Goal: Task Accomplishment & Management: Complete application form

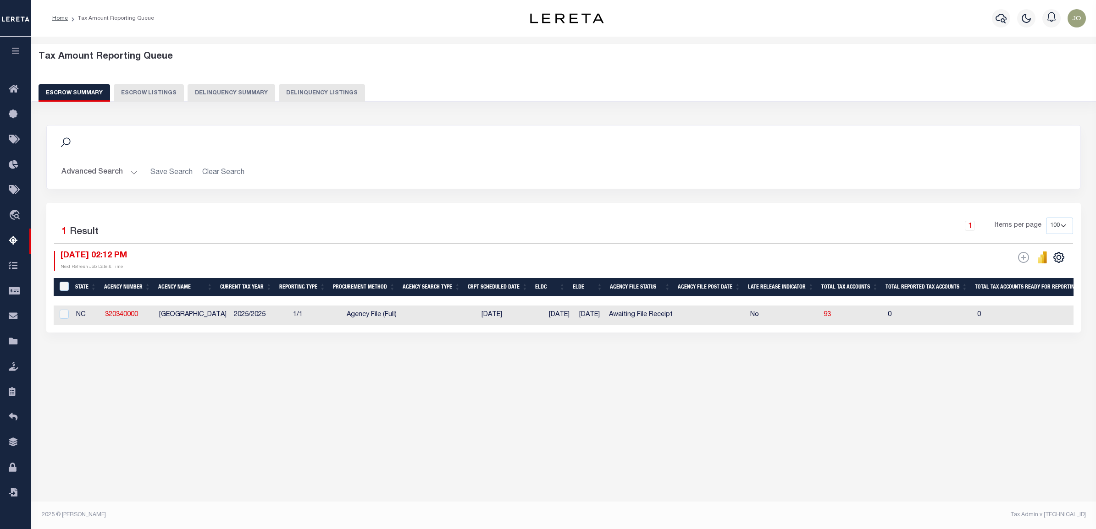
select select "100"
click at [19, 51] on icon "button" at bounding box center [16, 51] width 11 height 8
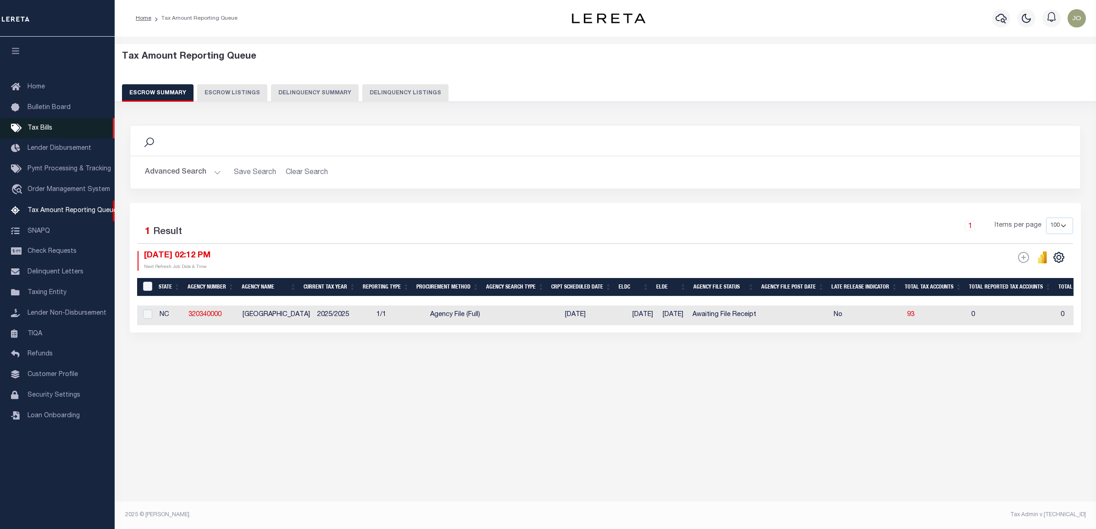
click at [50, 125] on span "Tax Bills" at bounding box center [40, 128] width 25 height 6
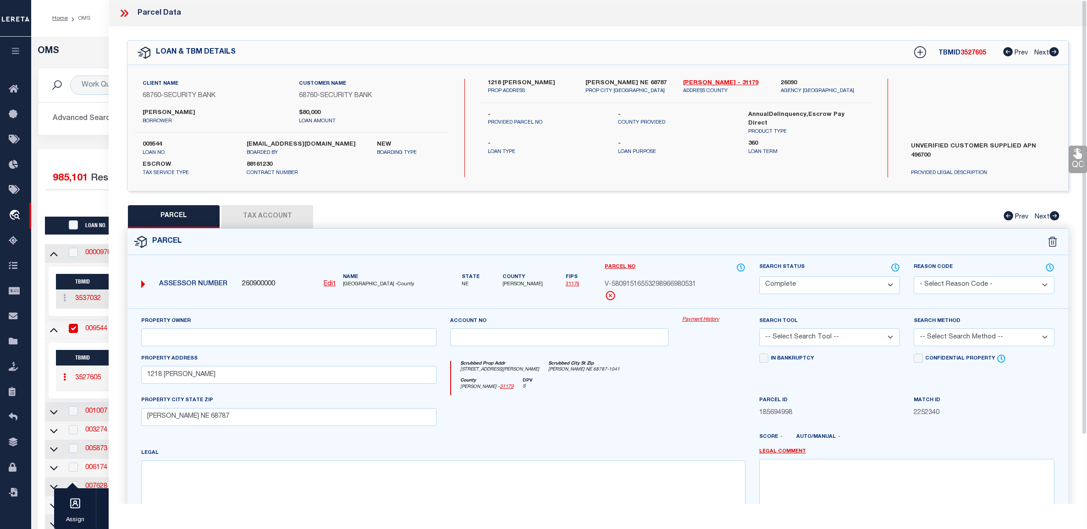
select select "200"
select select "CP"
click at [55, 144] on div "Work Queue is --ALL-- Active Loan No. TBMID FIPS Assigned To Search Status Sear…" at bounding box center [559, 109] width 1057 height 82
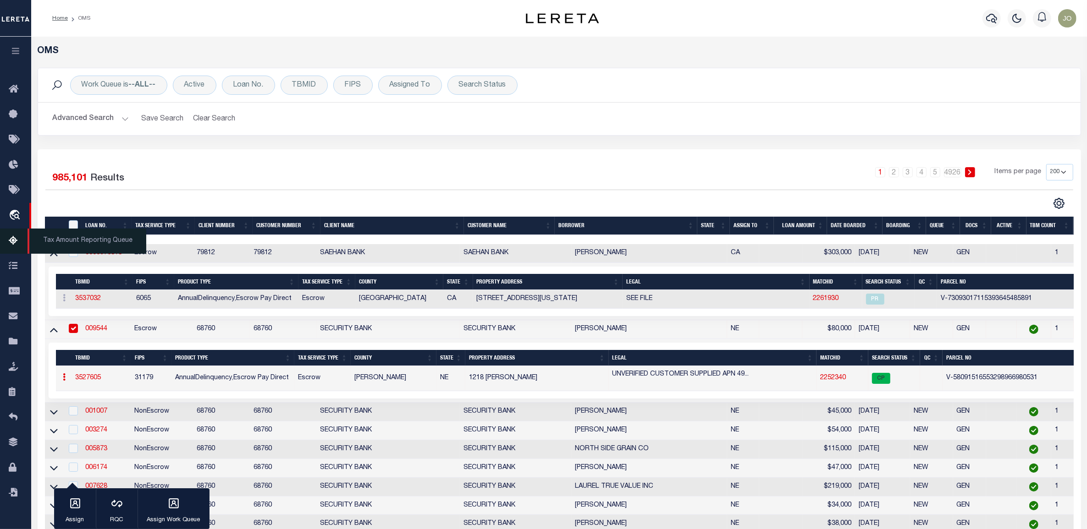
click at [16, 241] on icon at bounding box center [16, 241] width 15 height 11
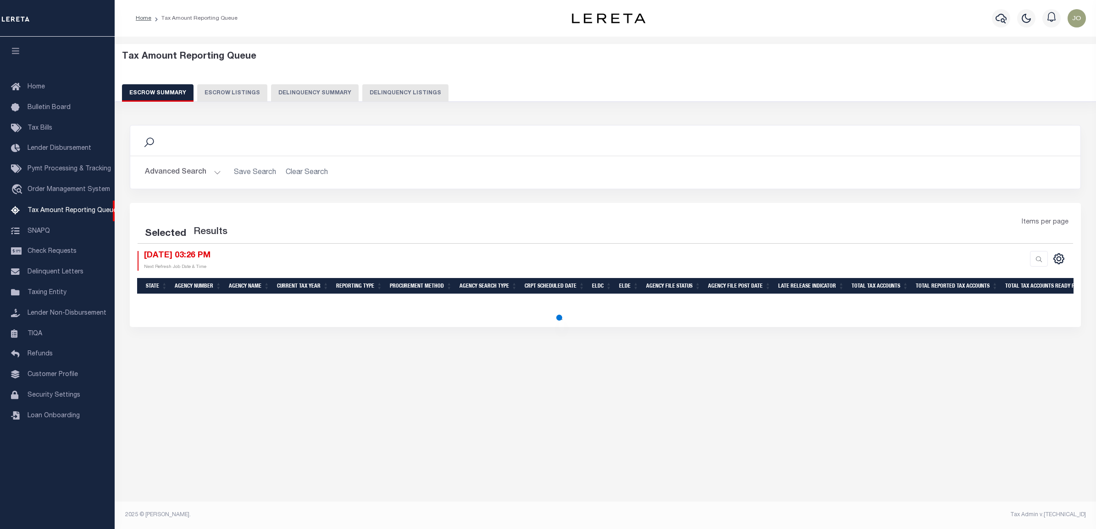
select select "100"
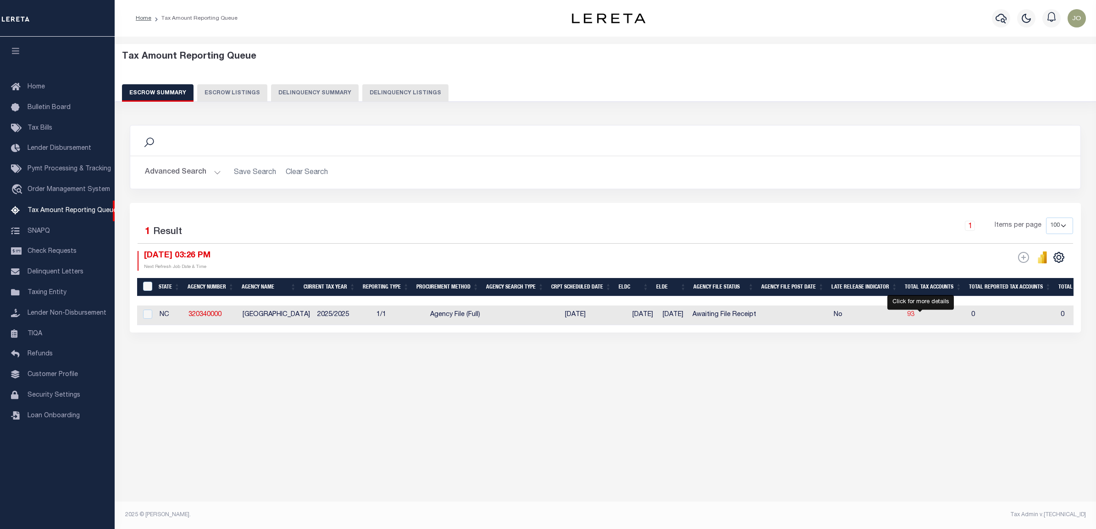
click at [914, 318] on span "93" at bounding box center [910, 315] width 7 height 6
select select "100"
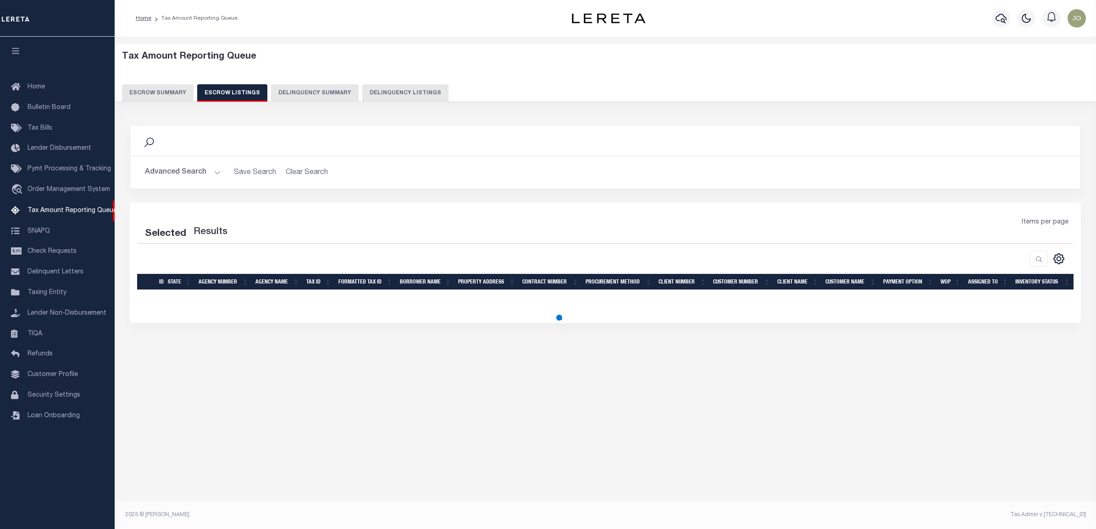
select select "100"
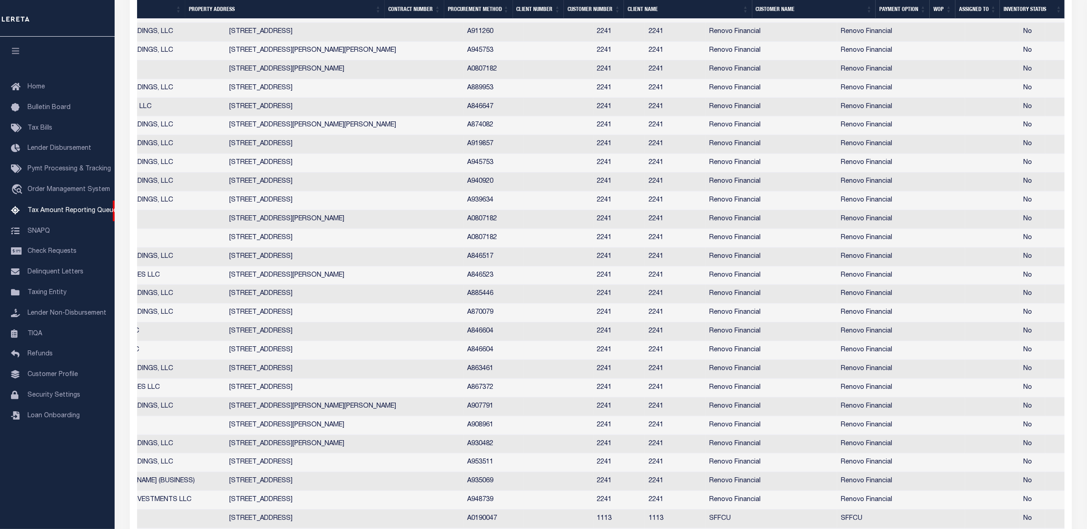
scroll to position [170, 0]
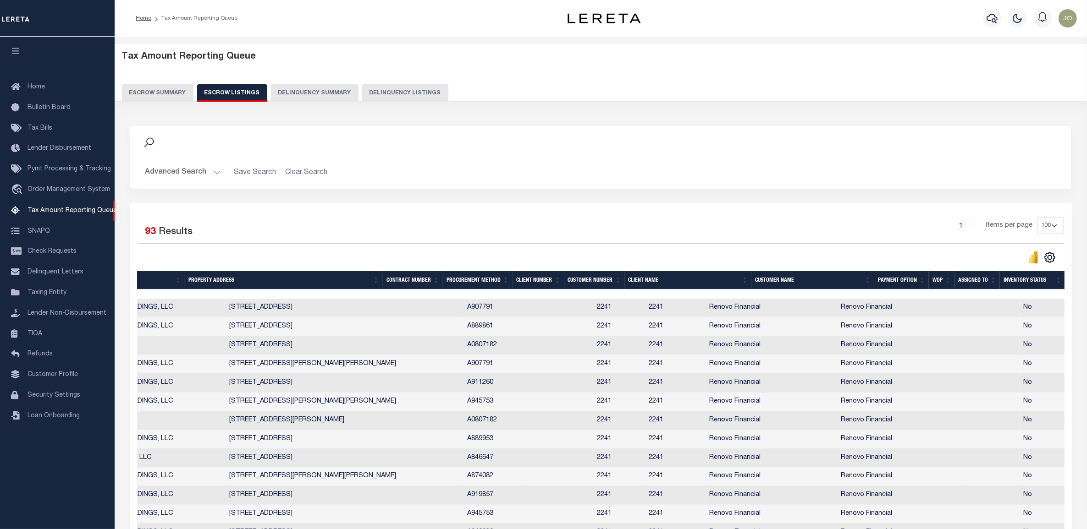
click at [200, 171] on button "Advanced Search" at bounding box center [183, 173] width 76 height 18
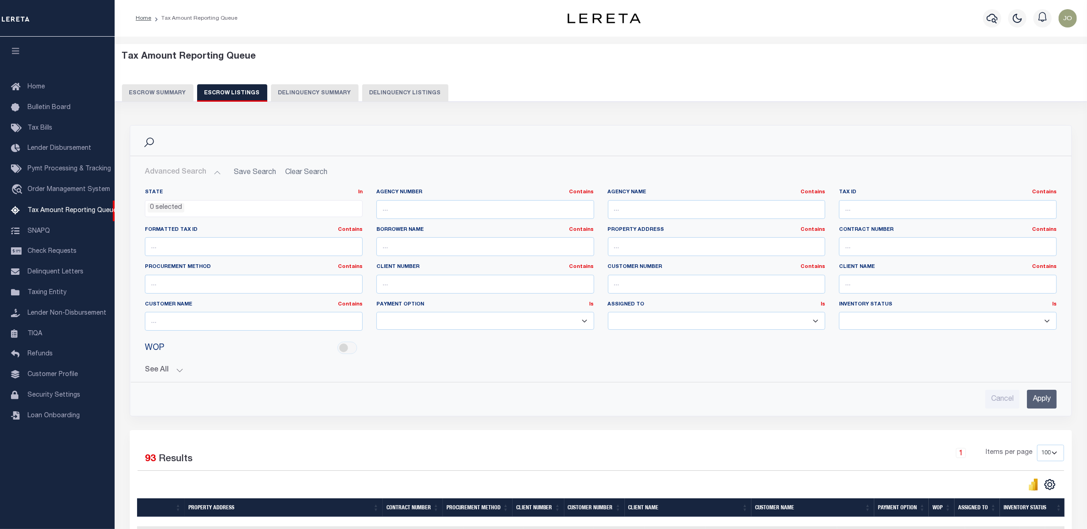
click at [867, 318] on select "Manual - Exception Pended - Awaiting Search Late Add Exception Completed Zero T…" at bounding box center [948, 321] width 218 height 18
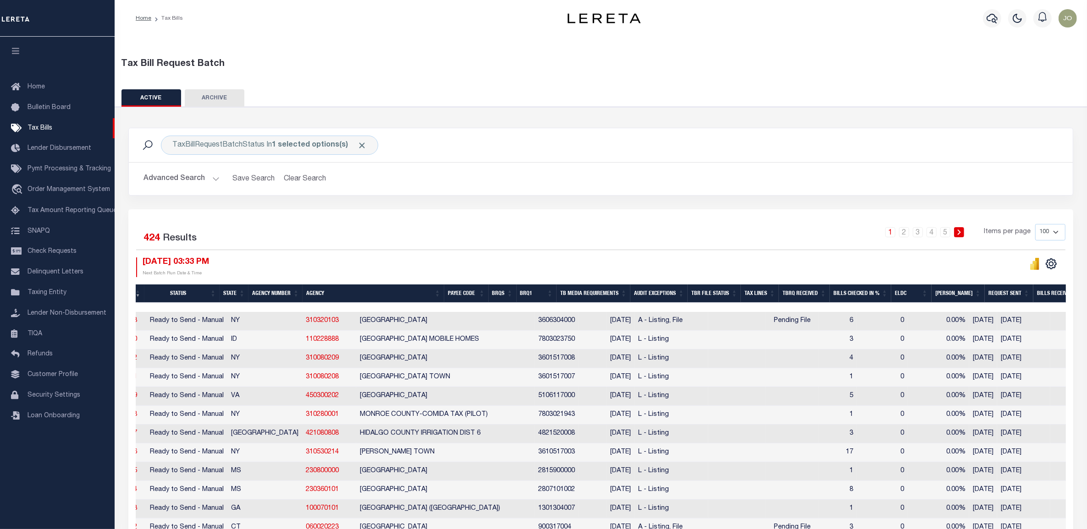
click at [209, 182] on button "Advanced Search" at bounding box center [181, 179] width 76 height 18
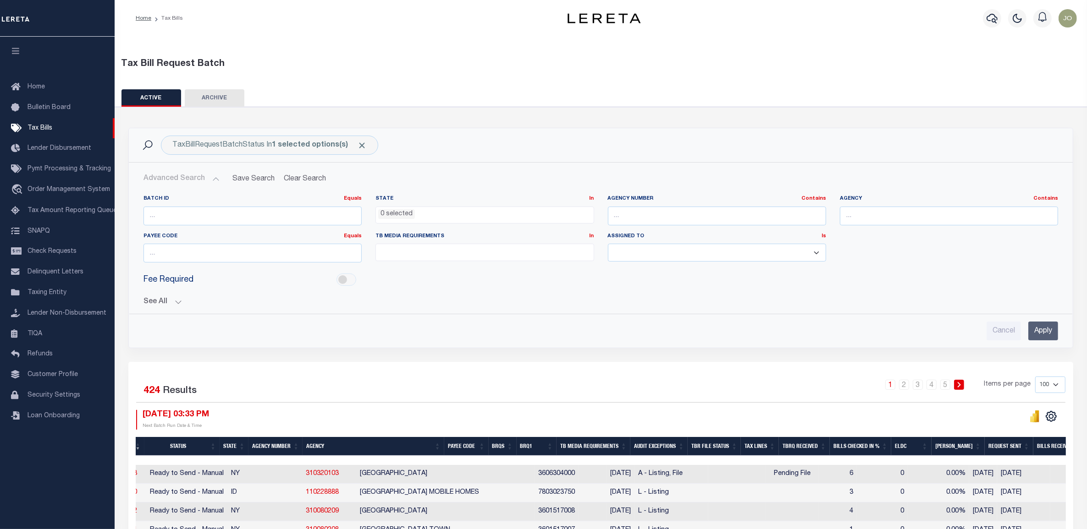
click at [172, 301] on button "See All" at bounding box center [600, 302] width 915 height 9
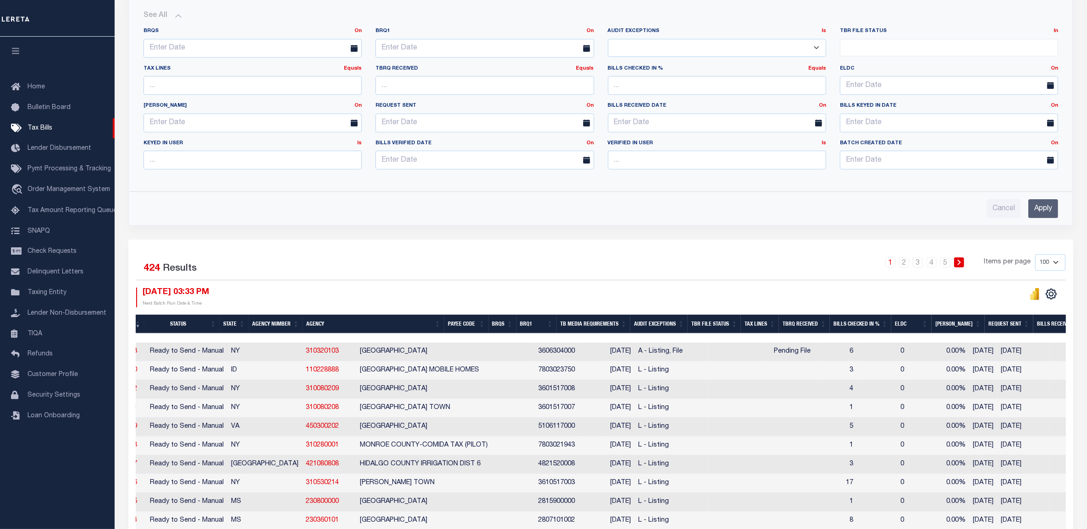
scroll to position [229, 0]
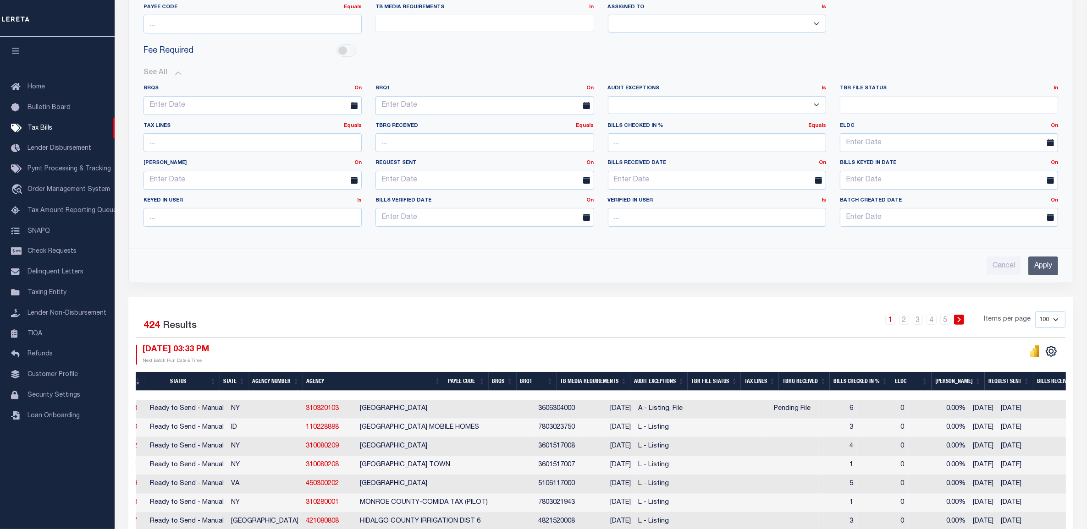
click at [1034, 107] on ul at bounding box center [948, 103] width 217 height 12
click at [639, 264] on div "Cancel Apply" at bounding box center [600, 266] width 915 height 19
click at [893, 101] on ul at bounding box center [948, 103] width 217 height 12
click at [691, 347] on div at bounding box center [833, 355] width 465 height 20
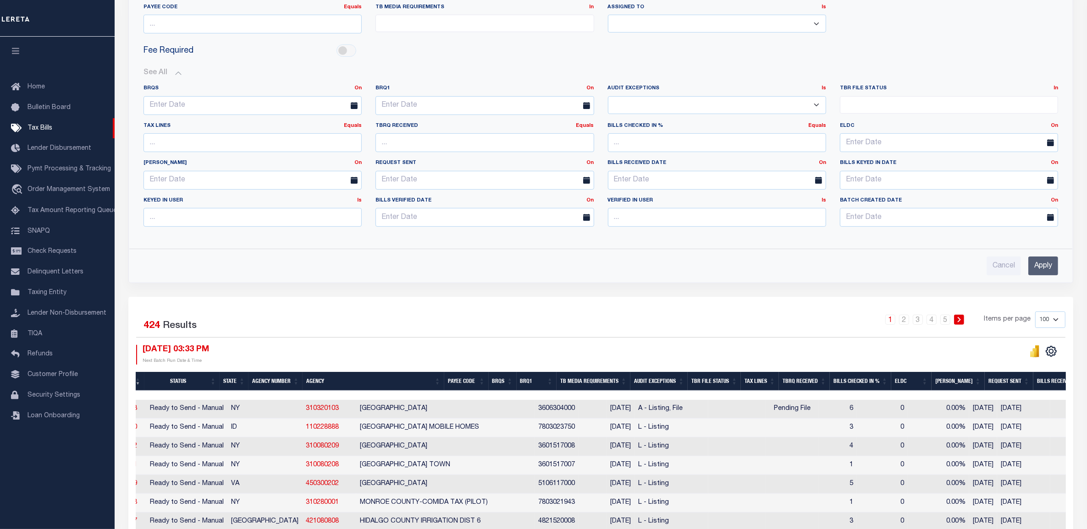
click at [877, 109] on ul at bounding box center [948, 103] width 217 height 12
click at [471, 278] on div "Advanced Search Save Search Clear Search Batch ID Equals Equals Is Not Equal To…" at bounding box center [601, 108] width 944 height 349
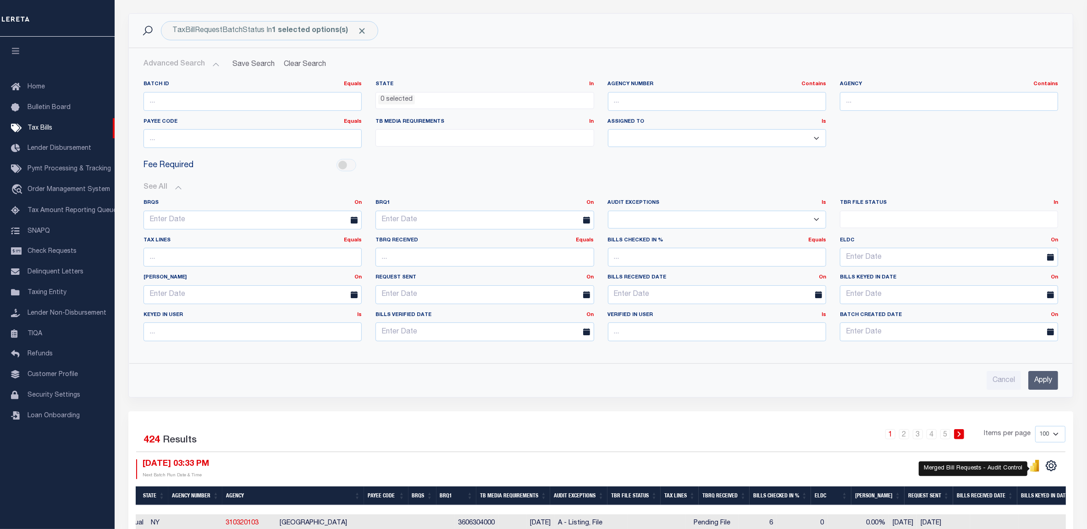
scroll to position [0, 0]
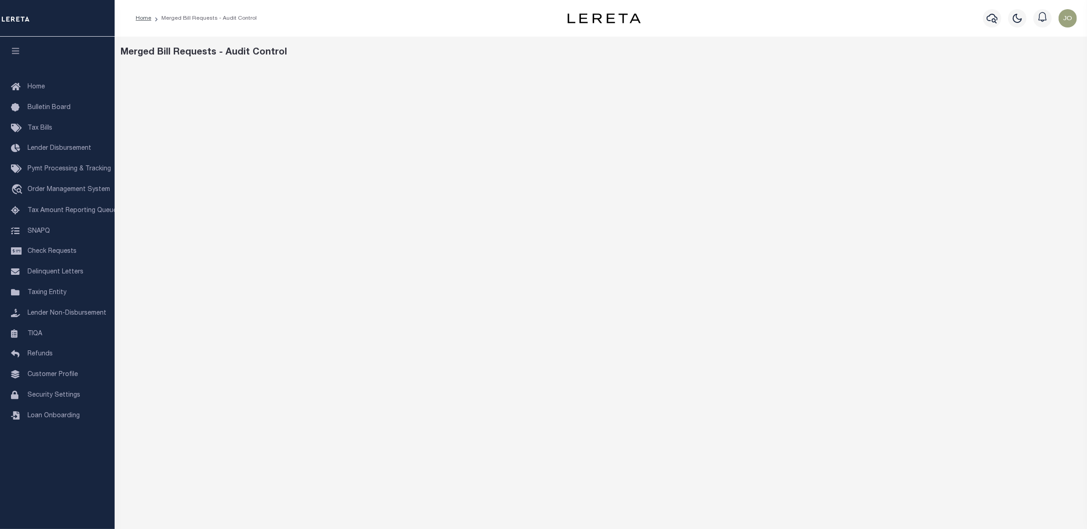
scroll to position [45, 0]
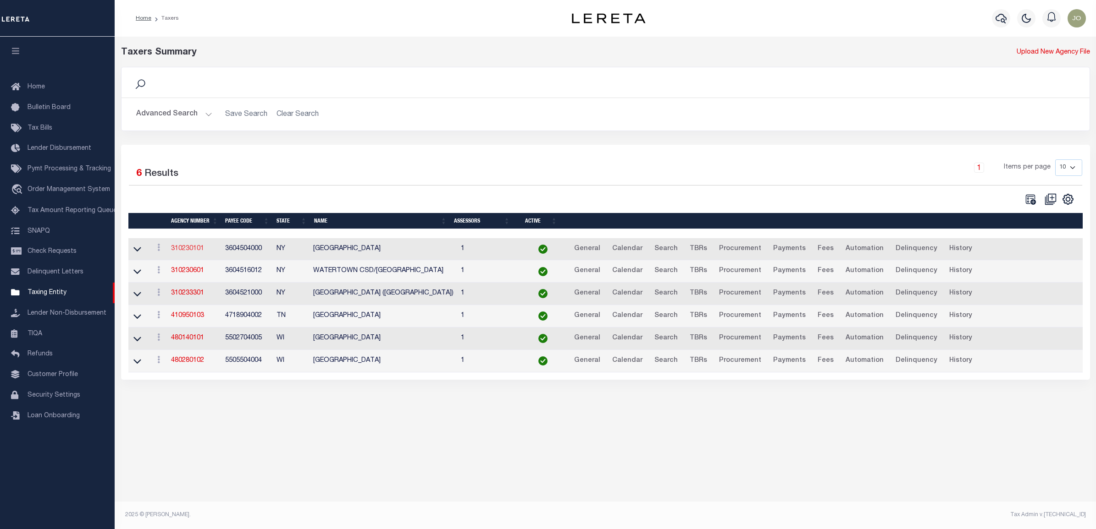
click at [181, 250] on link "310230101" at bounding box center [187, 249] width 33 height 6
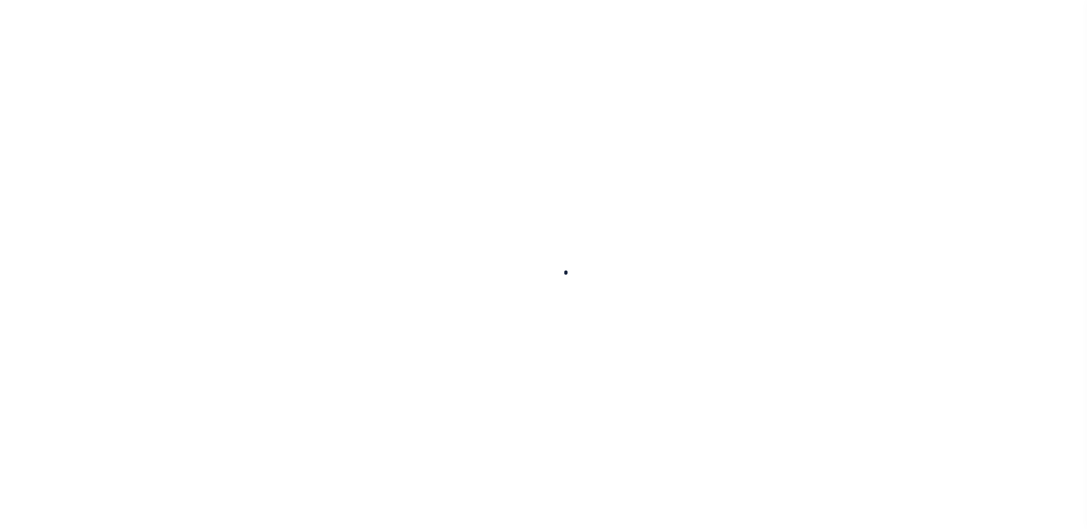
select select
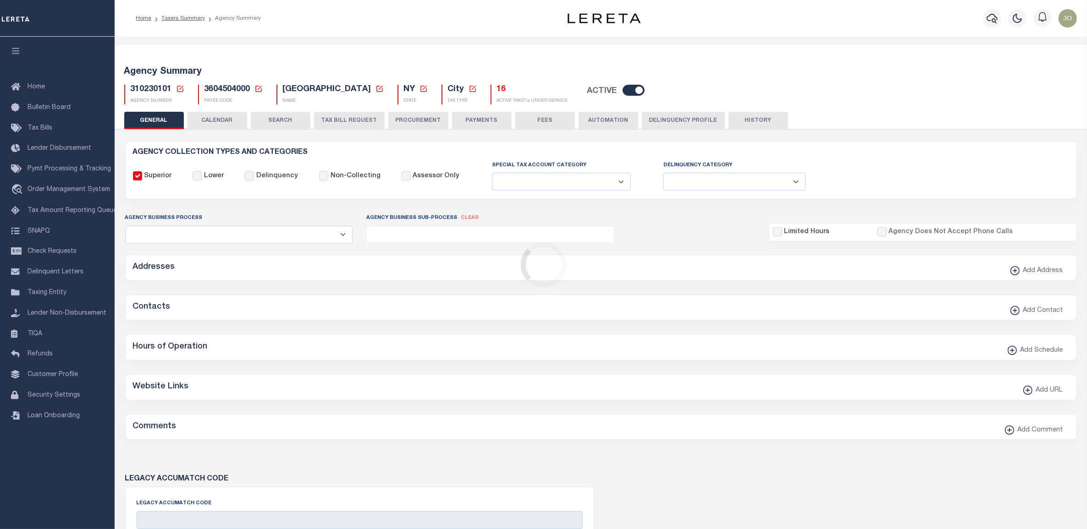
checkbox input "false"
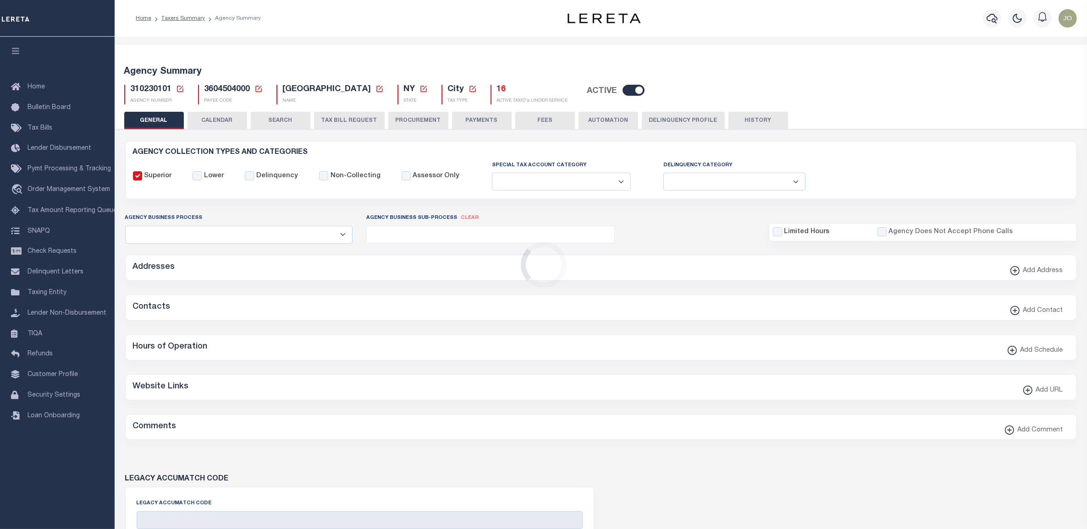
type input "3604504000"
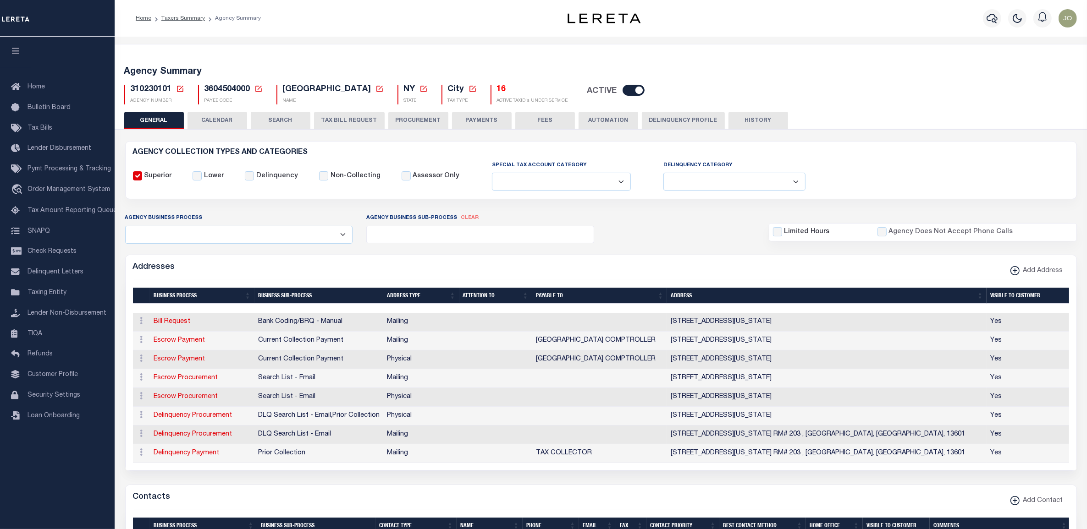
click at [345, 120] on button "TAX BILL REQUEST" at bounding box center [349, 120] width 71 height 17
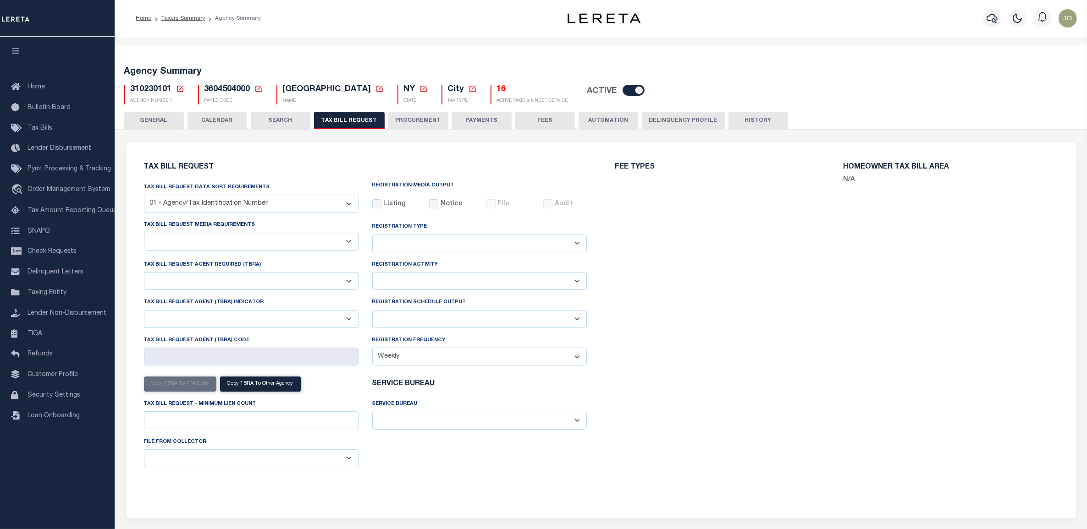
select select "27"
checkbox input "false"
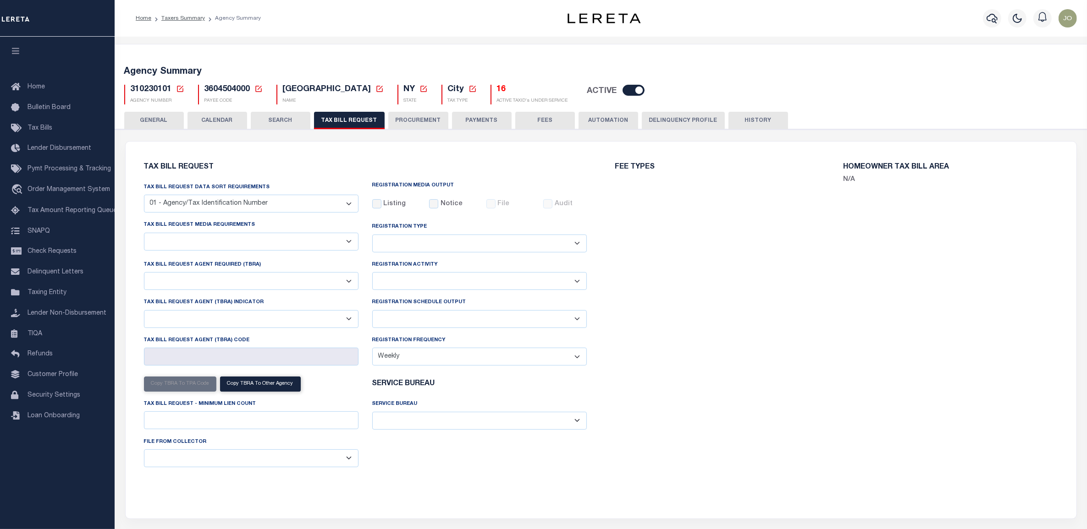
select select "22"
select select "false"
select select
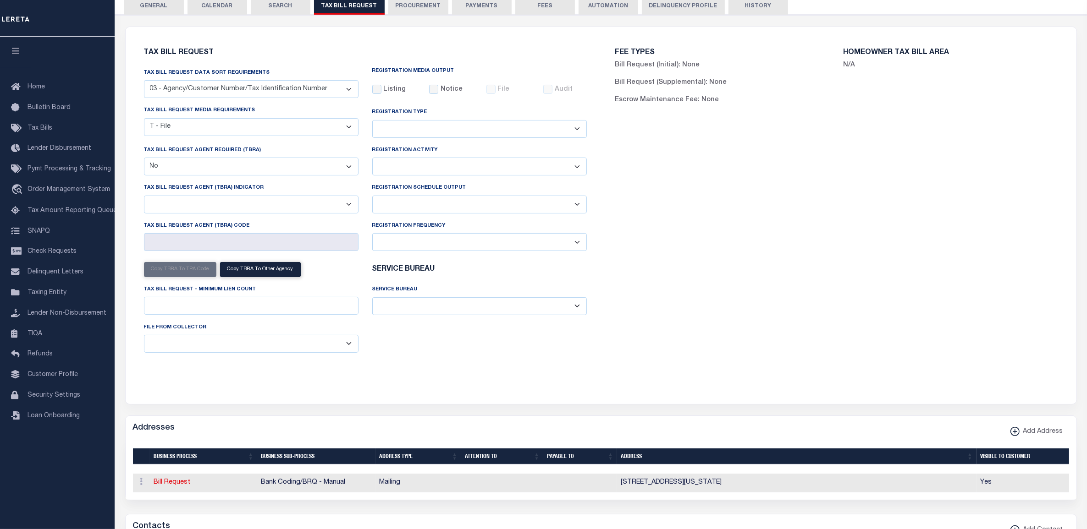
scroll to position [57, 0]
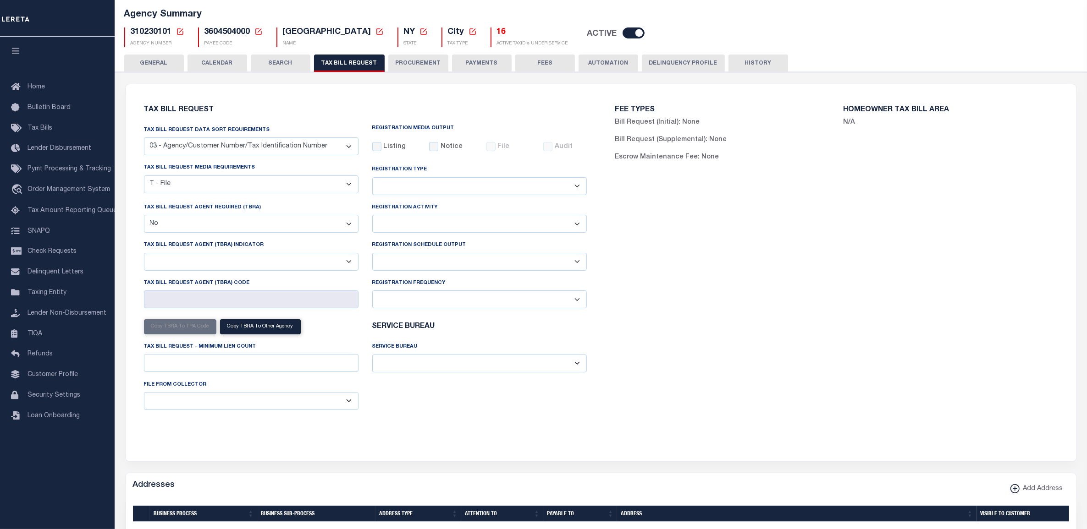
click at [292, 263] on select "A - Agency requires both customer TBRA code and LERETA TBRA code. B - Agency re…" at bounding box center [251, 262] width 215 height 18
select select "9"
click at [144, 255] on select "A - Agency requires both customer TBRA code and LERETA TBRA code. B - Agency re…" at bounding box center [251, 262] width 215 height 18
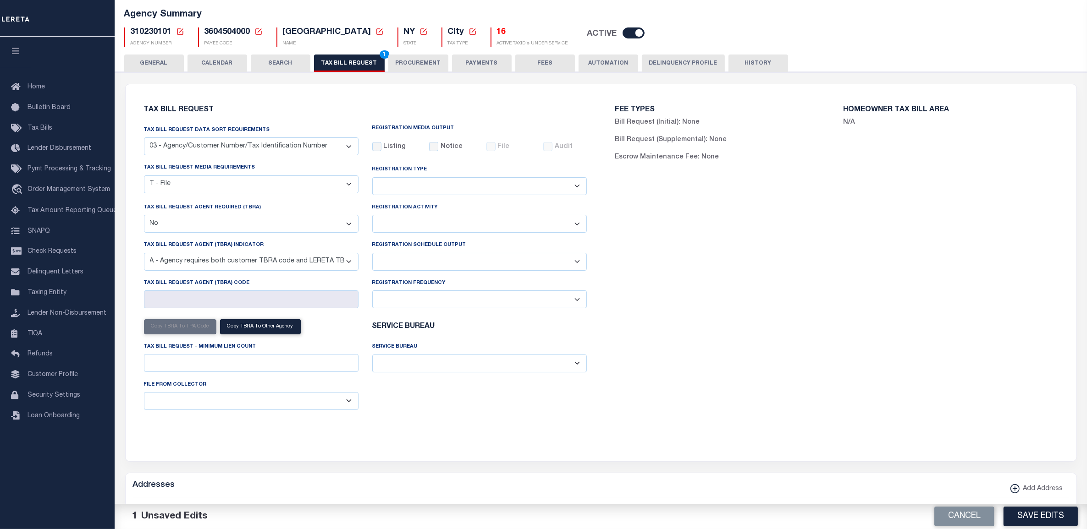
click at [693, 287] on div "FEE TYPES Bill Request (Initial): None Bill Request (Supplemental): None Escrow…" at bounding box center [836, 267] width 471 height 344
click at [688, 271] on div "FEE TYPES Bill Request (Initial): None Bill Request (Supplemental): None Escrow…" at bounding box center [836, 267] width 471 height 344
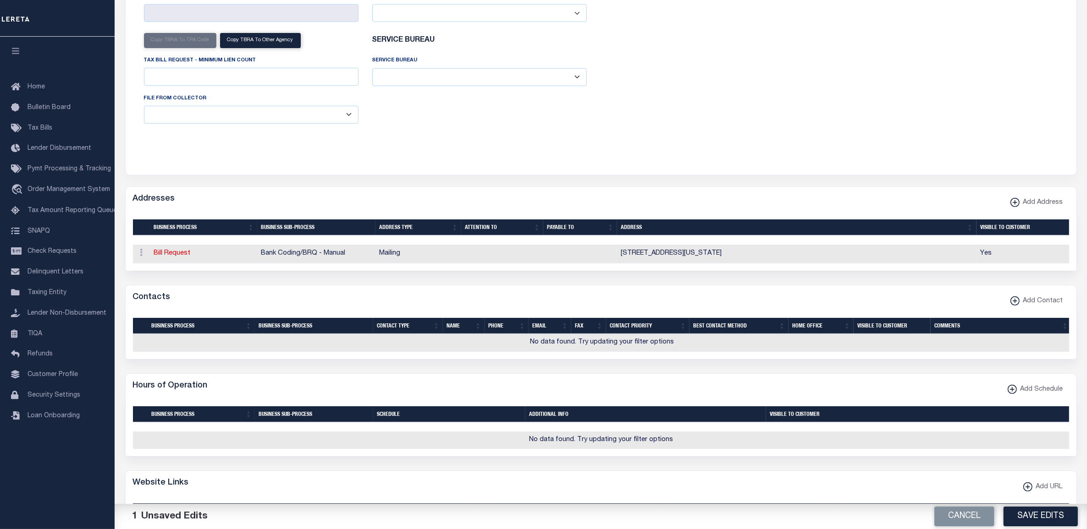
scroll to position [745, 0]
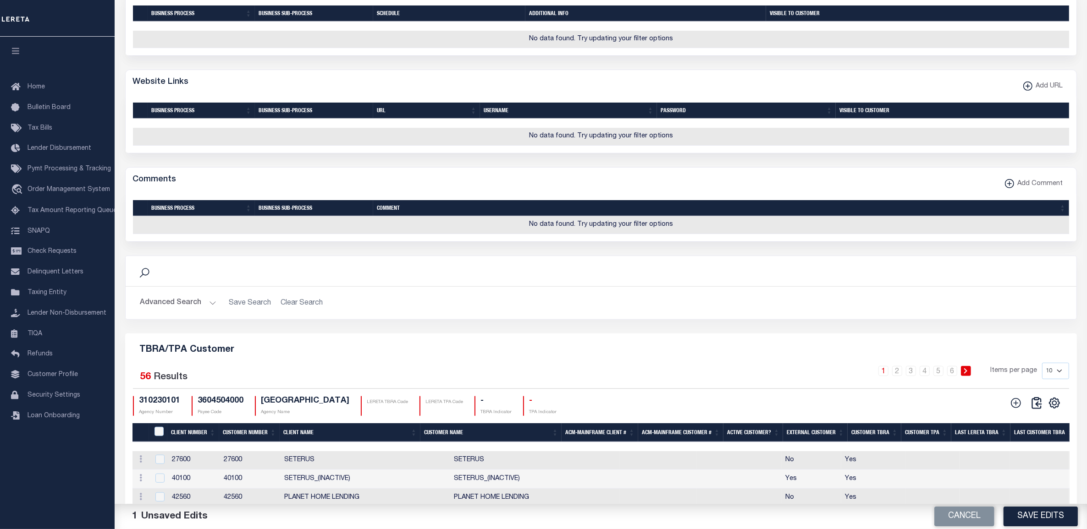
click at [407, 334] on div "Search Advanced Search Save Search Clear Search Is Is" at bounding box center [600, 295] width 965 height 78
click at [562, 334] on div "Search Advanced Search Save Search Clear Search Is Is" at bounding box center [600, 295] width 965 height 78
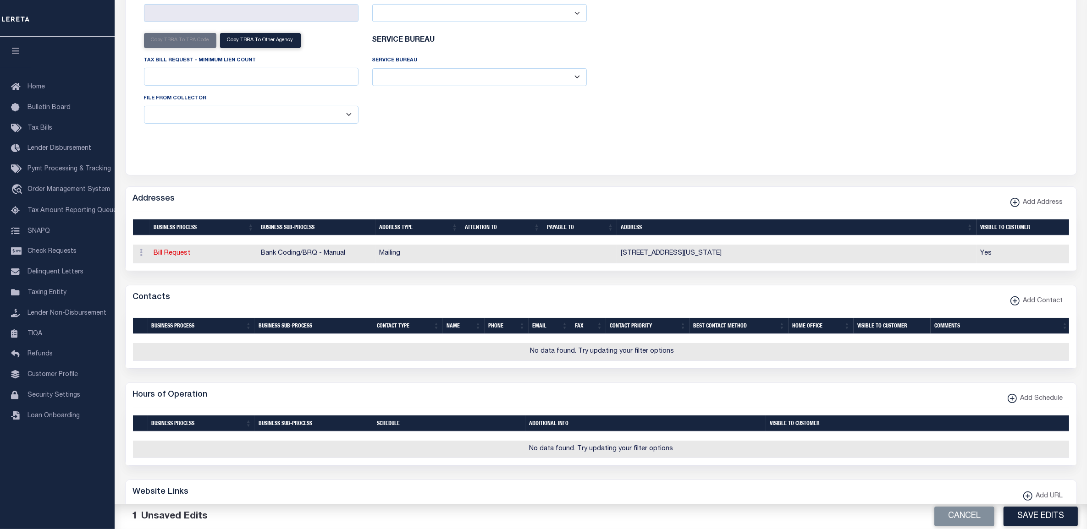
scroll to position [0, 0]
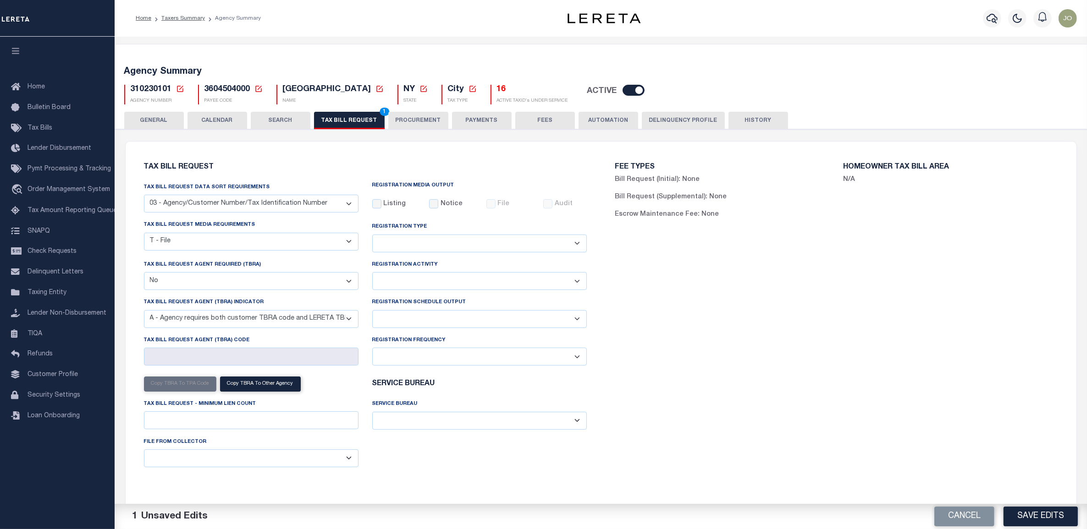
click at [348, 325] on select "A - Agency requires both customer TBRA code and LERETA TBRA code. B - Agency re…" at bounding box center [251, 319] width 215 height 18
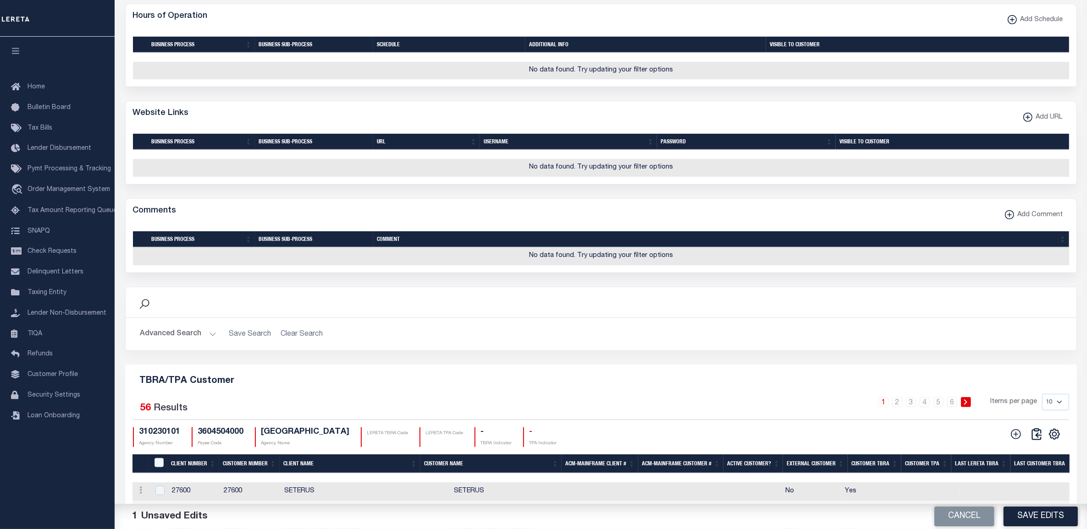
scroll to position [1009, 0]
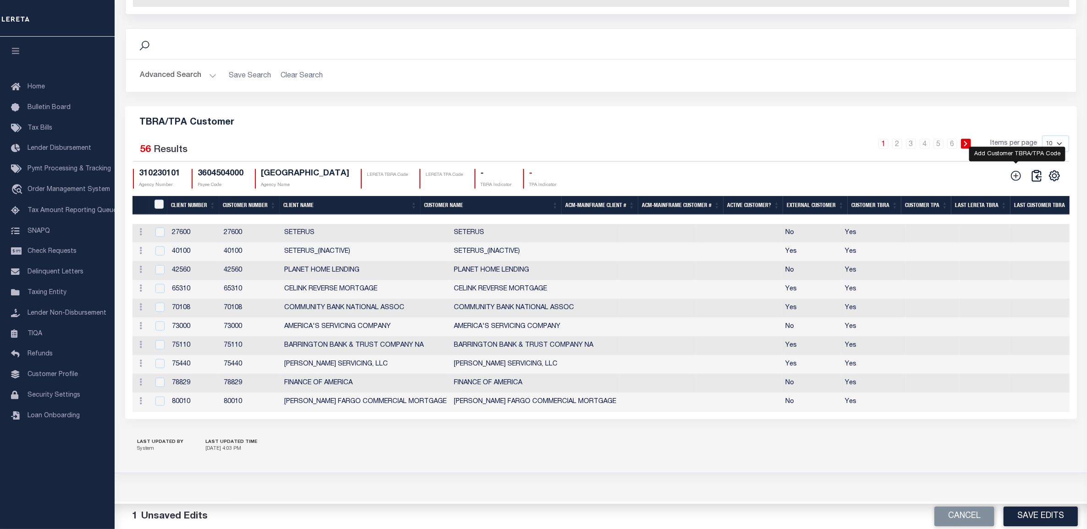
click at [1015, 181] on icon at bounding box center [1016, 176] width 12 height 12
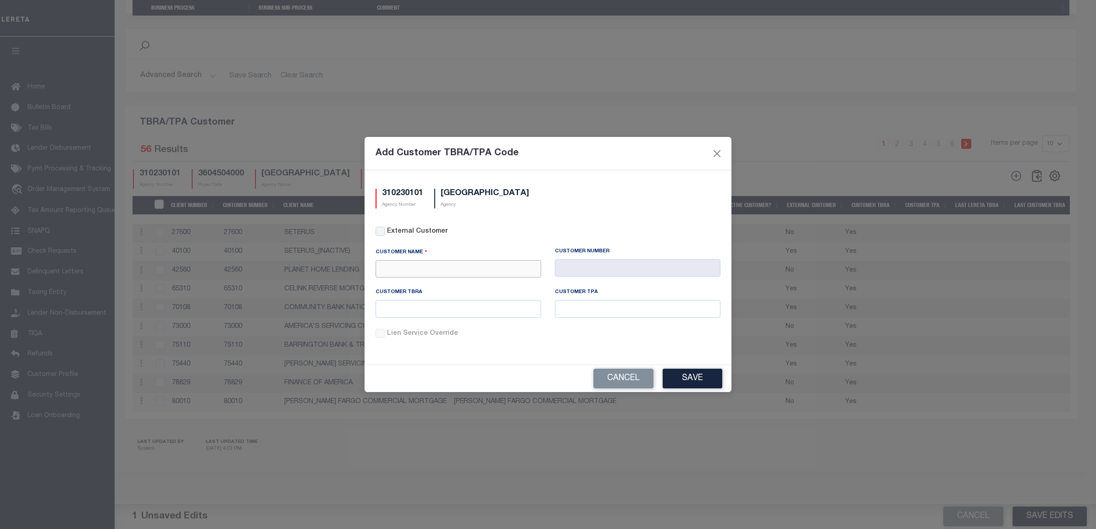
click at [438, 271] on input "text" at bounding box center [457, 269] width 165 height 18
click at [454, 312] on input "text" at bounding box center [457, 309] width 165 height 18
click at [590, 334] on label "Lien Service Override" at bounding box center [553, 334] width 333 height 10
click at [0, 0] on input "Lien Service Override" at bounding box center [0, 0] width 0 height 0
click at [714, 151] on button "Close" at bounding box center [717, 154] width 12 height 12
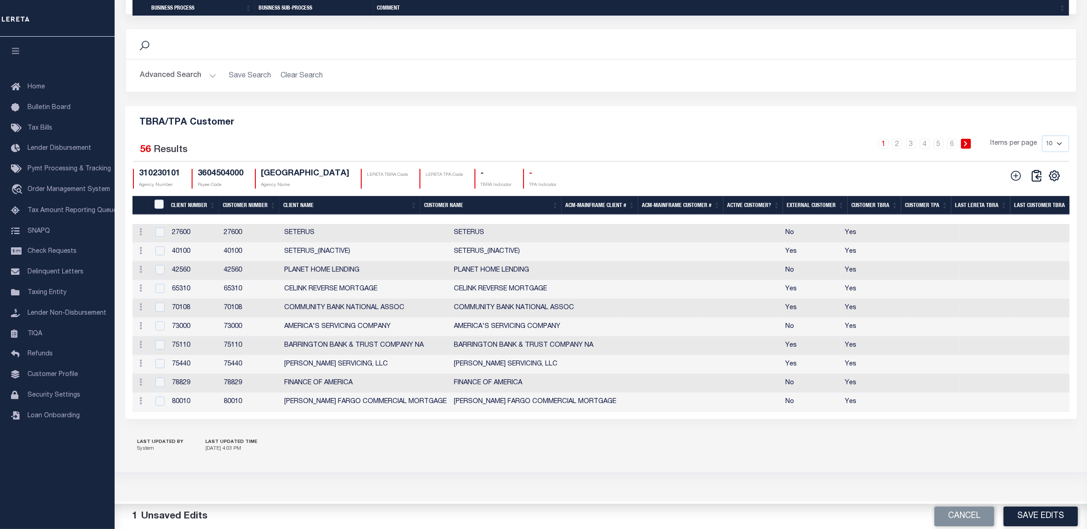
click at [898, 184] on div "310230101 Agency Number 3604504000 Payee Code WATERTOWN CITY Agency Name LERETA…" at bounding box center [523, 179] width 780 height 20
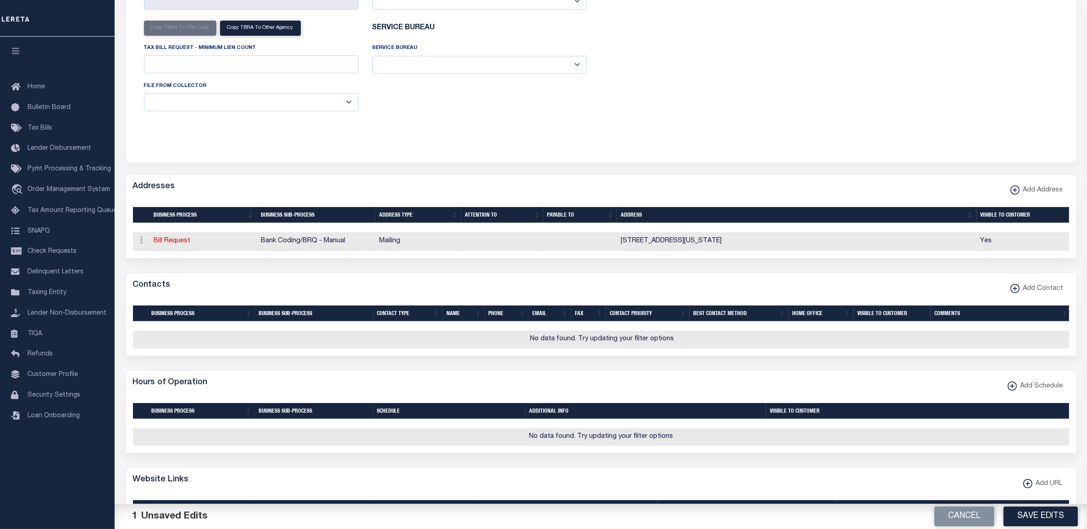
scroll to position [127, 0]
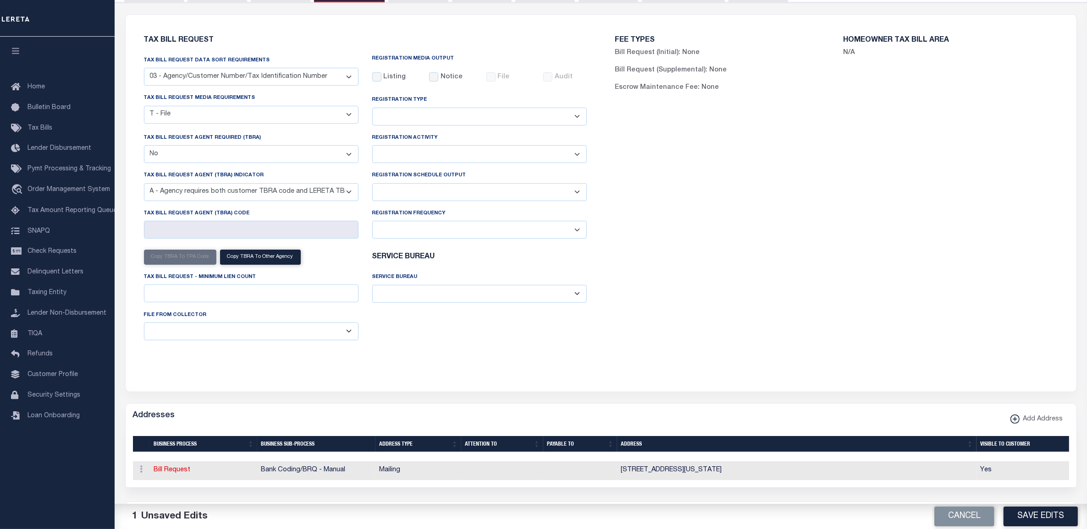
click at [223, 192] on select "A - Agency requires both customer TBRA code and LERETA TBRA code. B - Agency re…" at bounding box center [251, 192] width 215 height 18
click at [423, 369] on div "Tax Bill Request Tax Bill Request Data Sort Requirements 01 - Agency/Tax Identi…" at bounding box center [365, 198] width 457 height 344
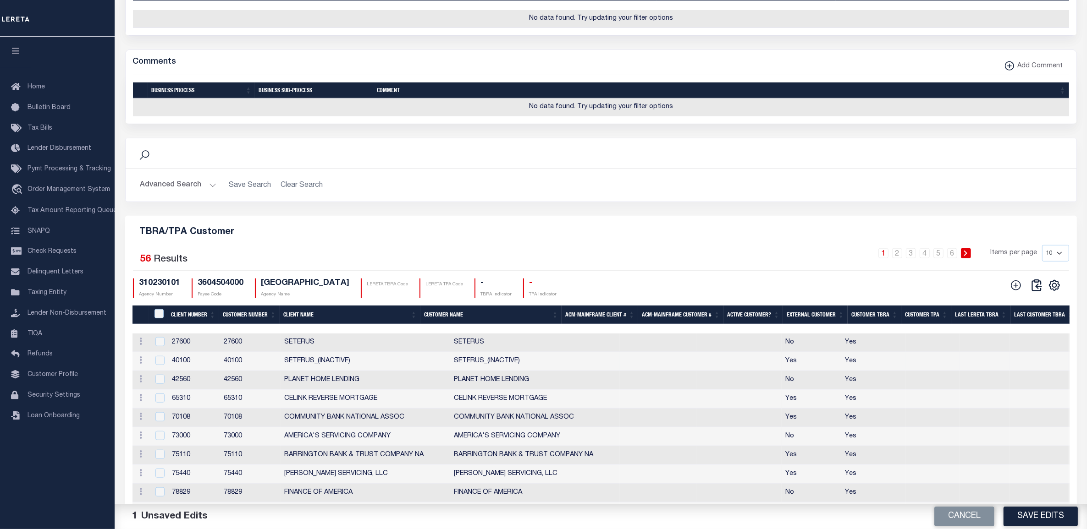
scroll to position [996, 0]
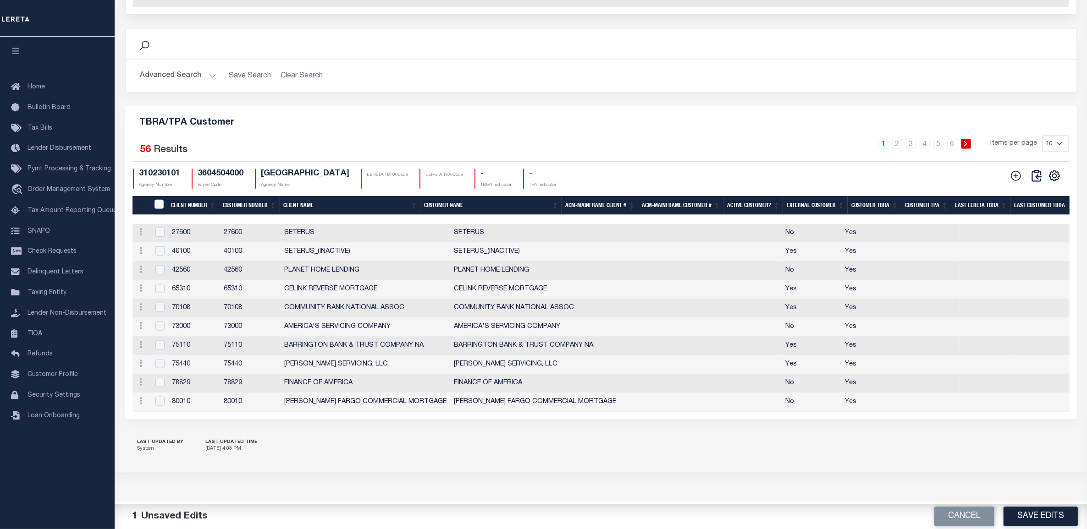
click at [316, 136] on div "Selected 56 Results" at bounding box center [245, 149] width 224 height 26
drag, startPoint x: 287, startPoint y: 193, endPoint x: 450, endPoint y: 135, distance: 172.8
click at [450, 135] on div "TBRA/TPA Customer Selected 56 Results 1 2 3 4 5 6 Items per page 10 25 50 100 3…" at bounding box center [601, 262] width 952 height 313
click at [777, 170] on div "310230101 Agency Number 3604504000 Payee Code WATERTOWN CITY Agency Name LERETA…" at bounding box center [523, 179] width 780 height 20
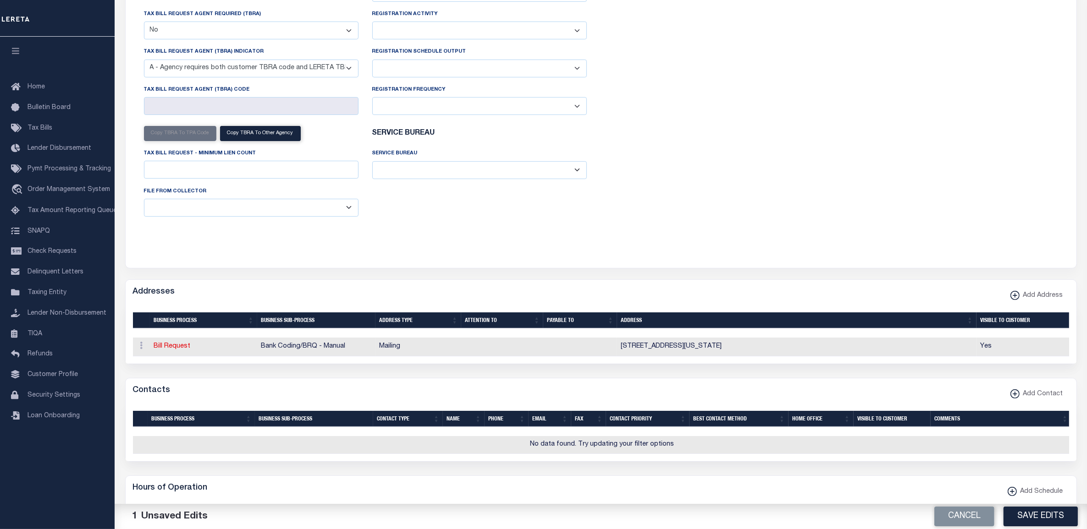
scroll to position [79, 0]
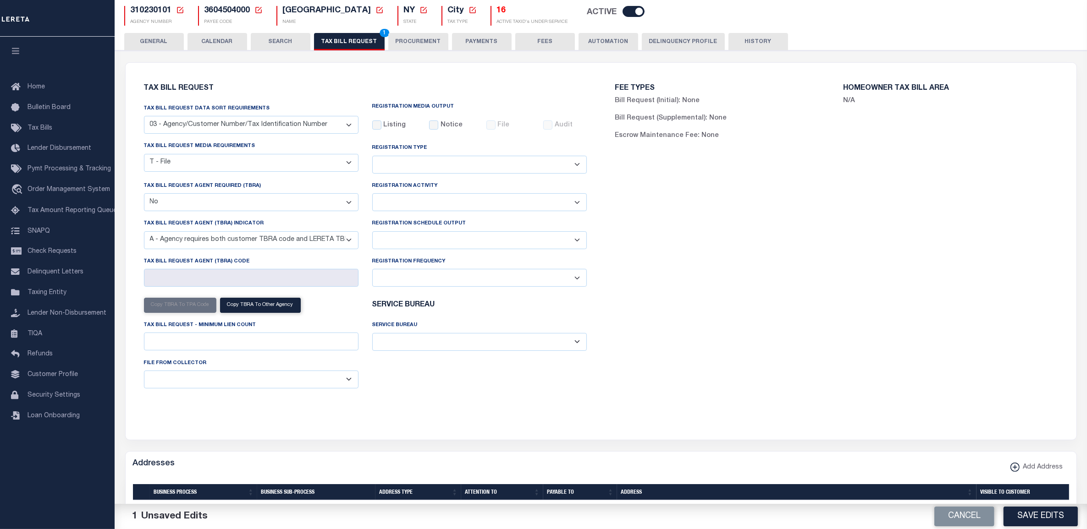
click at [620, 265] on div "FEE TYPES Bill Request (Initial): None Bill Request (Supplemental): None Escrow…" at bounding box center [836, 246] width 471 height 344
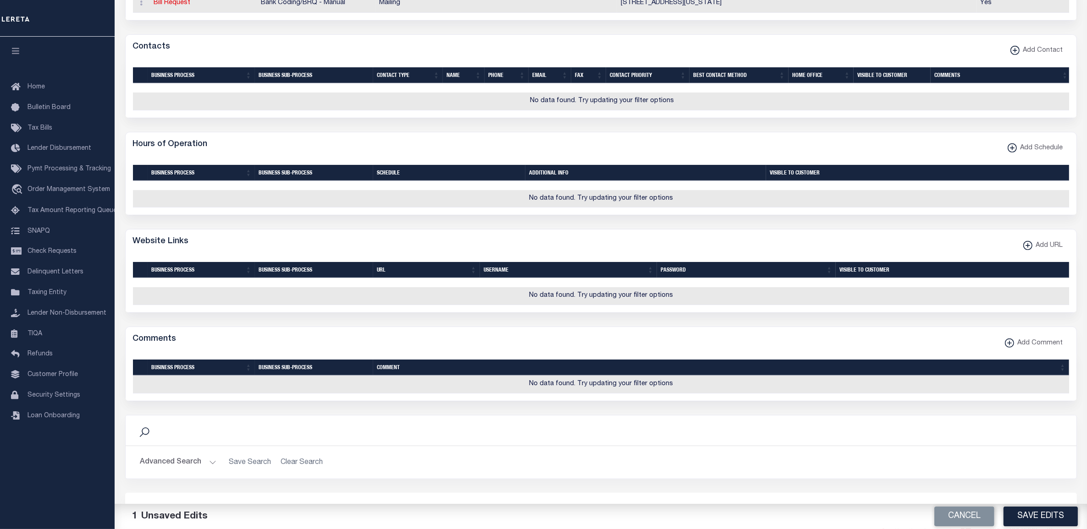
scroll to position [824, 0]
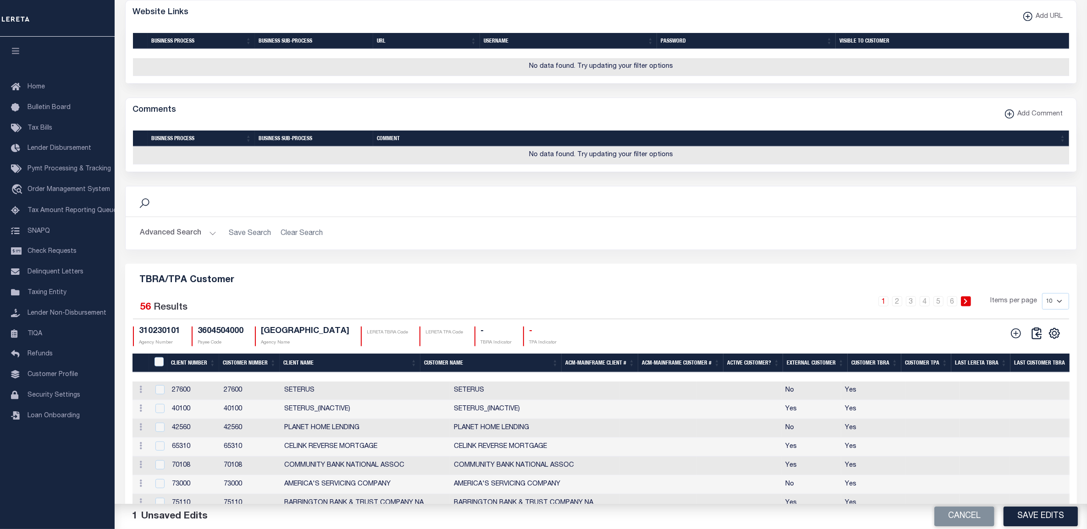
click at [609, 286] on h5 "TBRA/TPA Customer" at bounding box center [600, 278] width 937 height 15
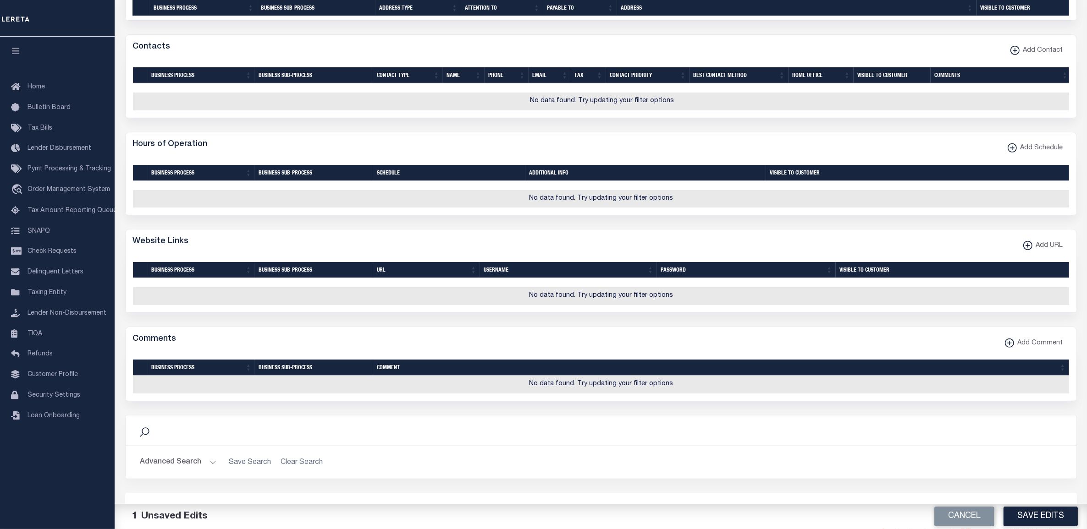
scroll to position [193, 0]
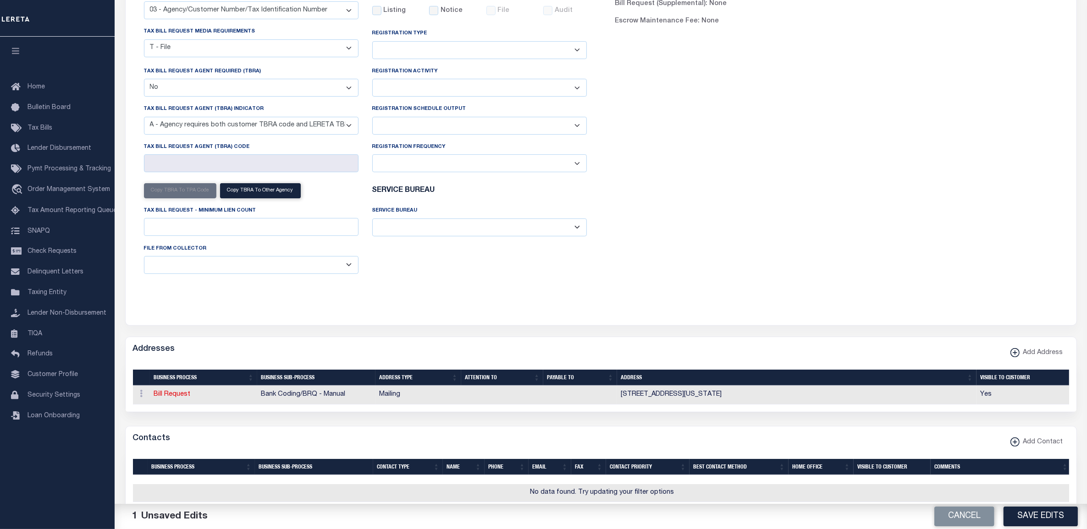
click at [294, 125] on select "A - Agency requires both customer TBRA code and LERETA TBRA code. B - Agency re…" at bounding box center [251, 126] width 215 height 18
select select
click at [144, 118] on select "A - Agency requires both customer TBRA code and LERETA TBRA code. B - Agency re…" at bounding box center [251, 126] width 215 height 18
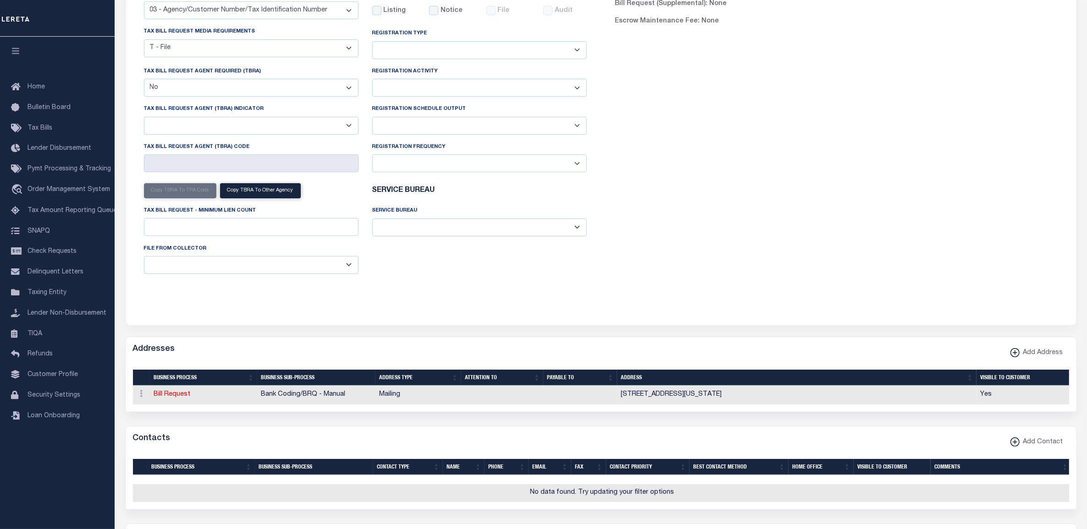
click at [845, 220] on div "FEE TYPES Bill Request (Initial): None Bill Request (Supplemental): None Escrow…" at bounding box center [836, 131] width 471 height 344
click at [732, 185] on div "FEE TYPES Bill Request (Initial): None Bill Request (Supplemental): None Escrow…" at bounding box center [836, 131] width 471 height 344
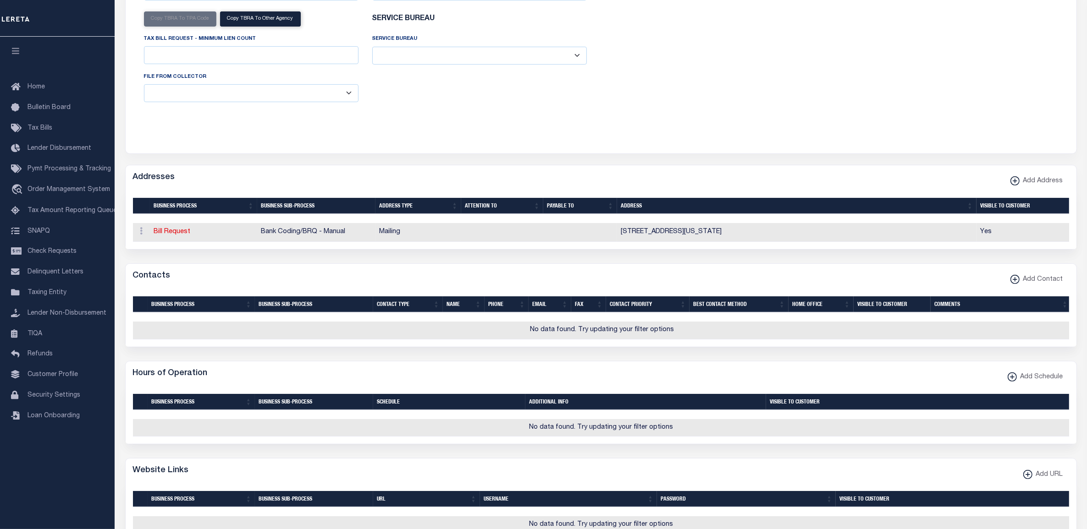
scroll to position [0, 0]
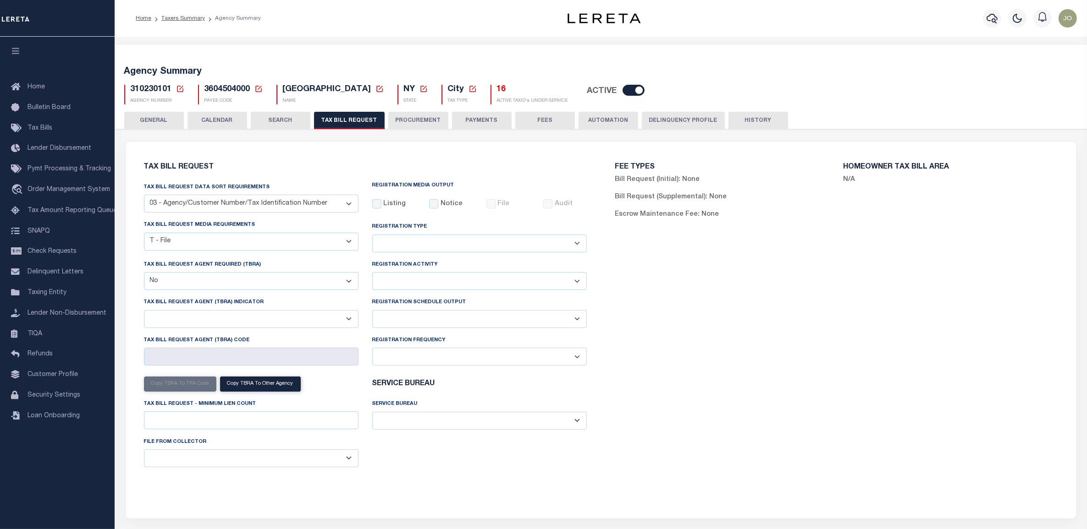
click at [559, 353] on select "Daily Monthly - First Day of the Month Monthly - Last Day of the Month Monthly …" at bounding box center [479, 357] width 215 height 18
click at [549, 321] on select "Delta File Full File" at bounding box center [479, 319] width 215 height 18
click at [624, 340] on div "FEE TYPES Bill Request (Initial): None Bill Request (Supplemental): None Escrow…" at bounding box center [836, 325] width 471 height 344
drag, startPoint x: 263, startPoint y: 122, endPoint x: 223, endPoint y: 124, distance: 39.9
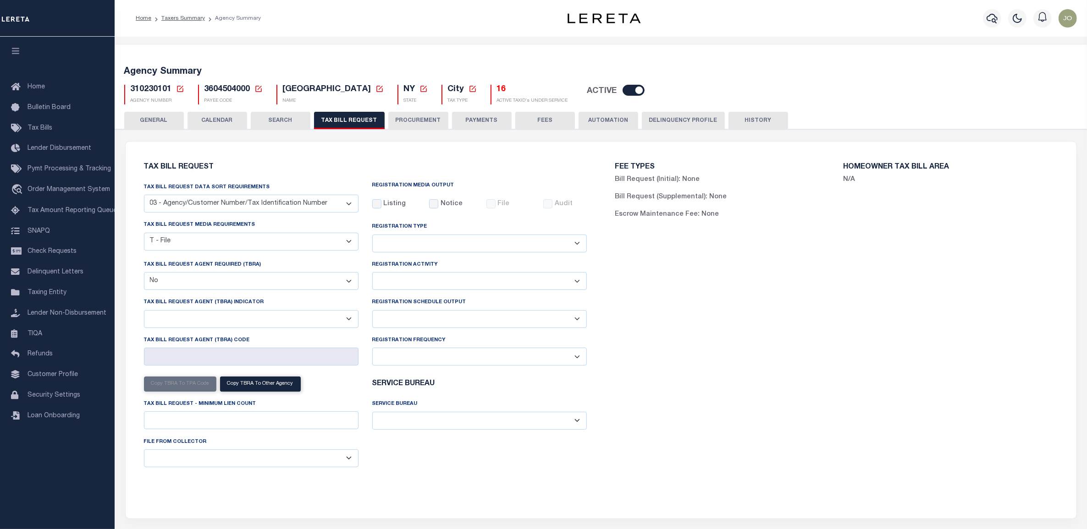
click at [263, 122] on button "SEARCH" at bounding box center [281, 120] width 60 height 17
click at [222, 122] on button "CALENDAR" at bounding box center [217, 120] width 60 height 17
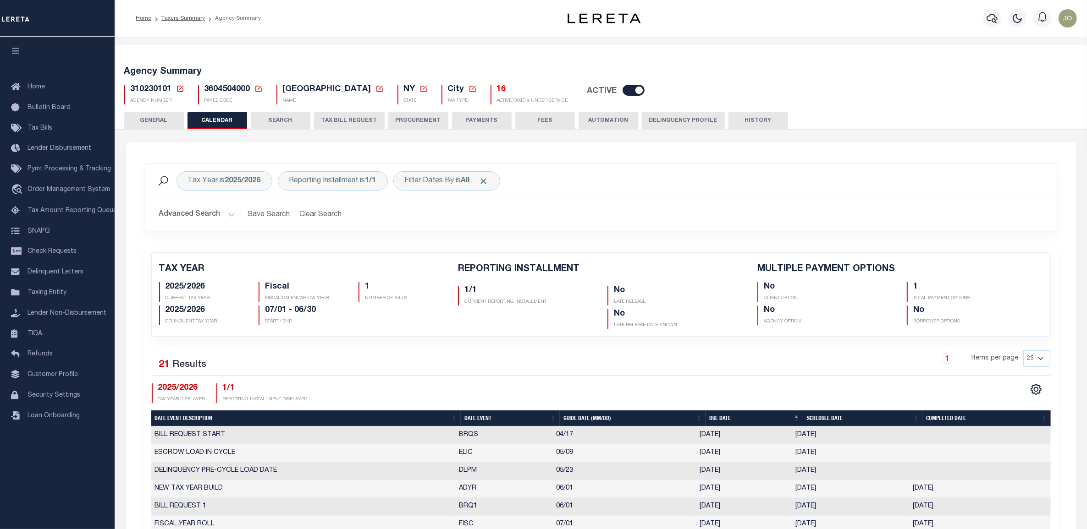
checkbox input "false"
type input "1"
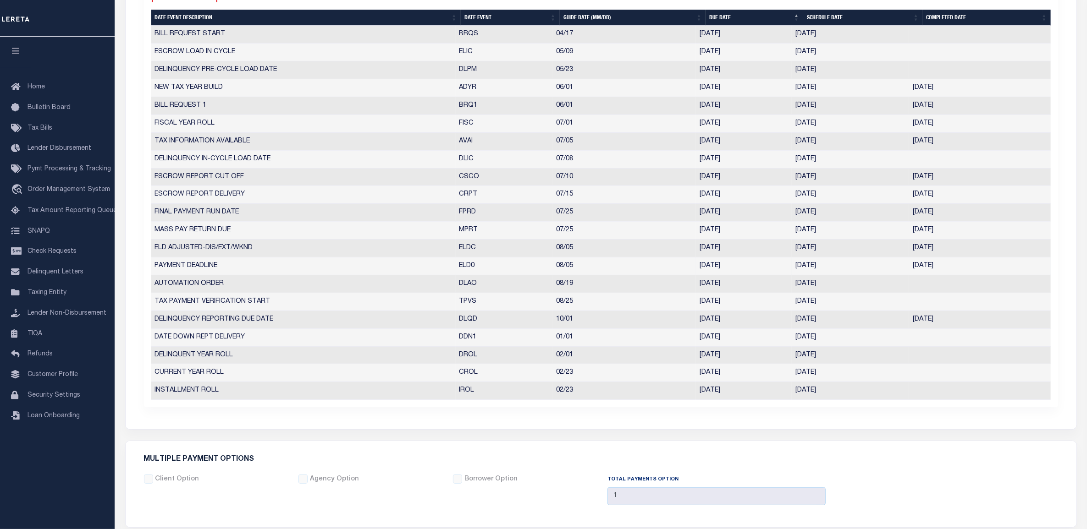
scroll to position [287, 0]
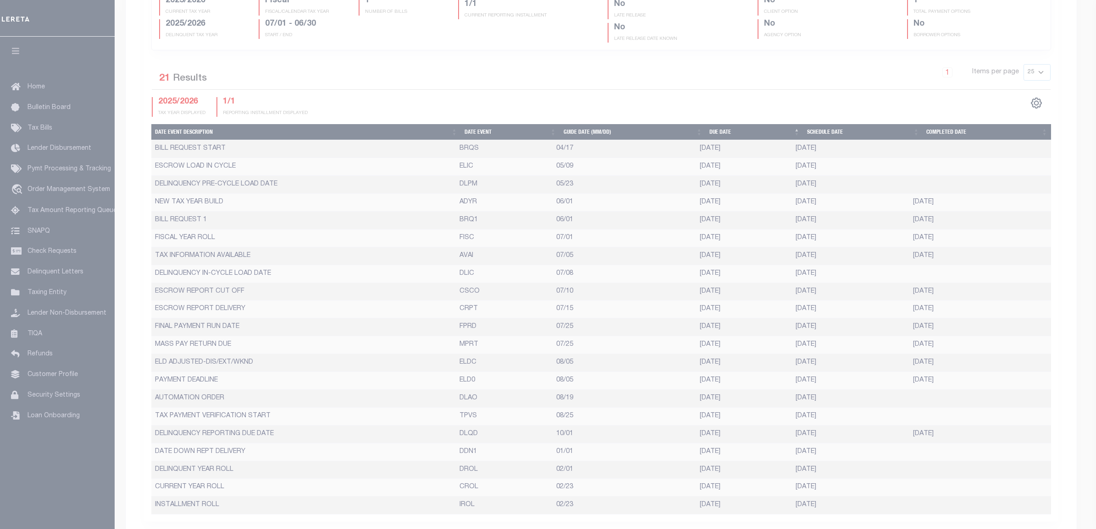
select select "6"
type input "[DATE]"
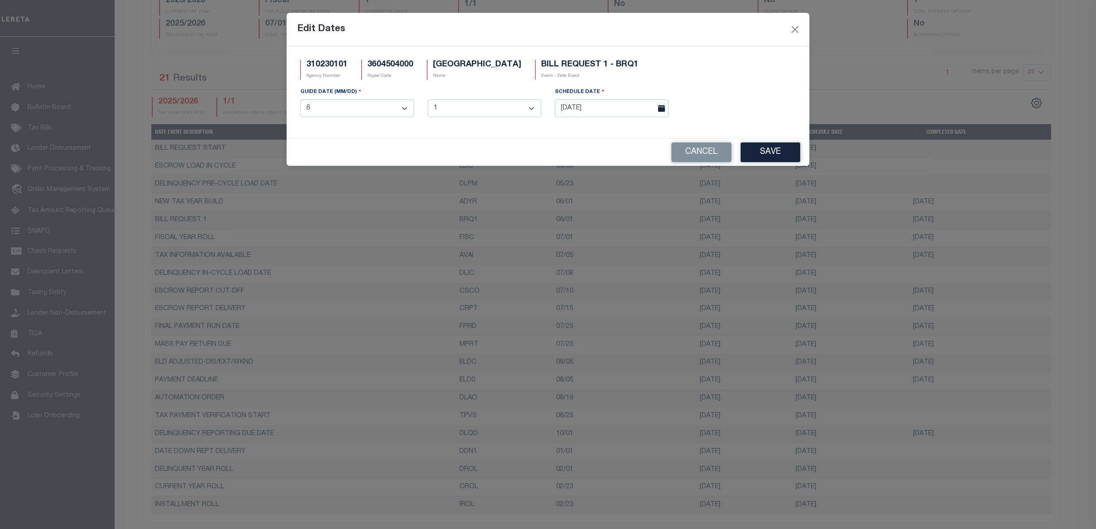
click at [360, 108] on select "1 2 3 4 5 6 7 8 9 10 11 12" at bounding box center [357, 108] width 114 height 18
drag, startPoint x: 377, startPoint y: 109, endPoint x: 391, endPoint y: 109, distance: 14.2
click at [377, 109] on select "1 2 3 4 5 6 7 8 9 10 11 12" at bounding box center [357, 108] width 114 height 18
click at [565, 109] on input "[DATE]" at bounding box center [612, 108] width 114 height 18
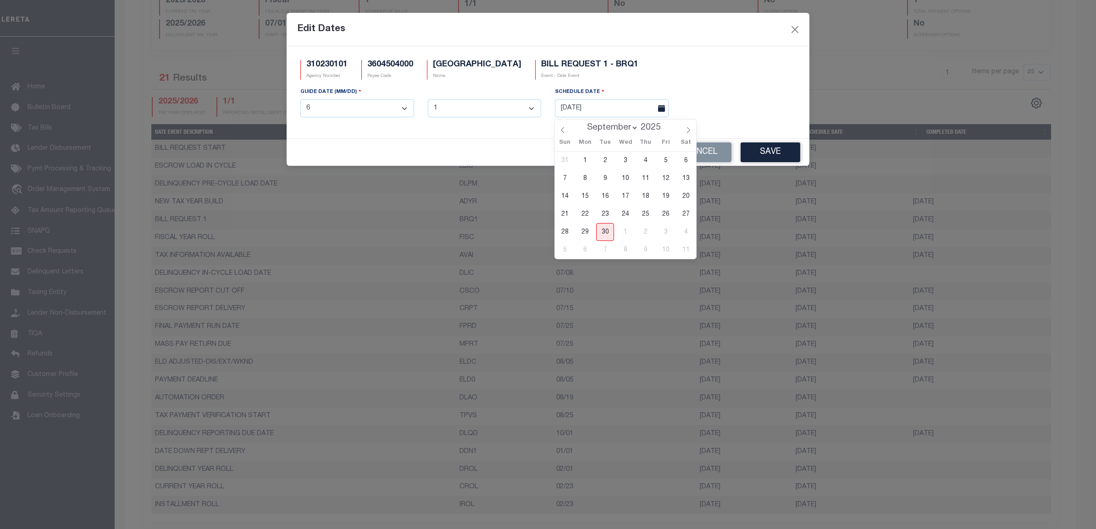
click at [737, 100] on div "GUIDE DATE (MM/DD) 1 2 3 4 5 6 7 8 9 10 11 12 1 2 3 4 5 6 7 8 9 10 11 12 13 14 …" at bounding box center [547, 106] width 509 height 38
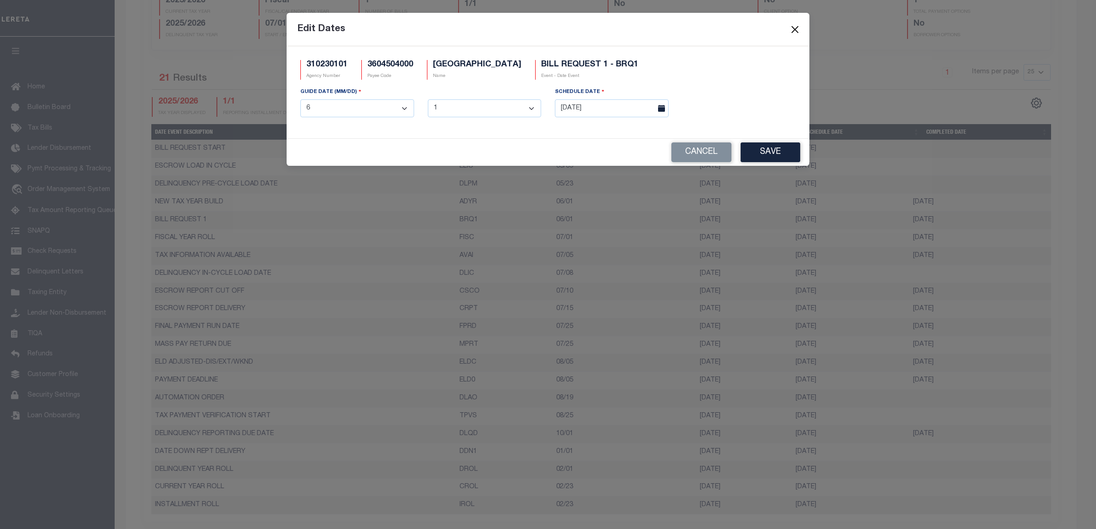
click at [796, 26] on button "Close" at bounding box center [795, 29] width 12 height 12
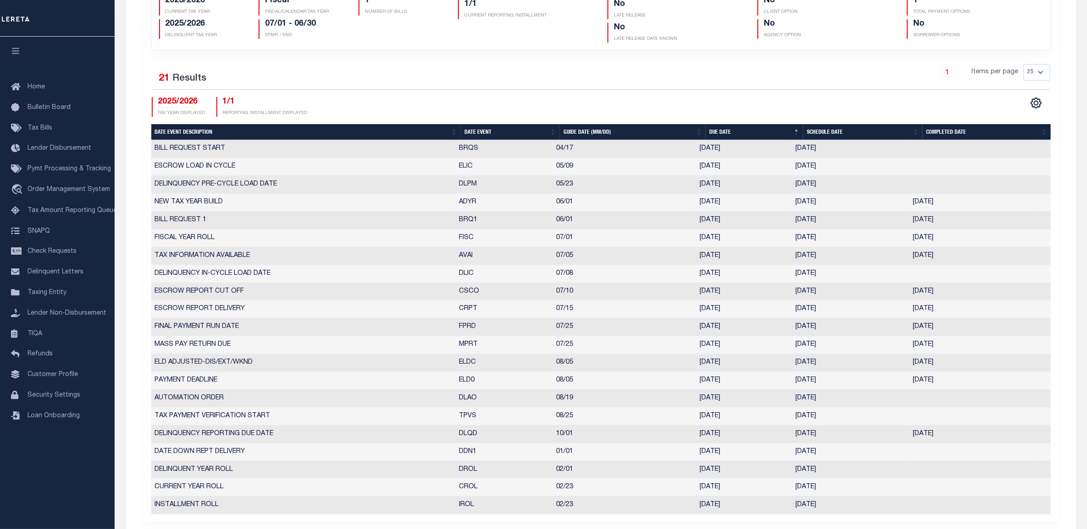
click at [790, 108] on div "CSV Export Selected Print Show Filter Show Search Columns 5: Date Event Descrip…" at bounding box center [825, 107] width 449 height 20
click at [209, 219] on td "BILL REQUEST 1" at bounding box center [303, 221] width 304 height 18
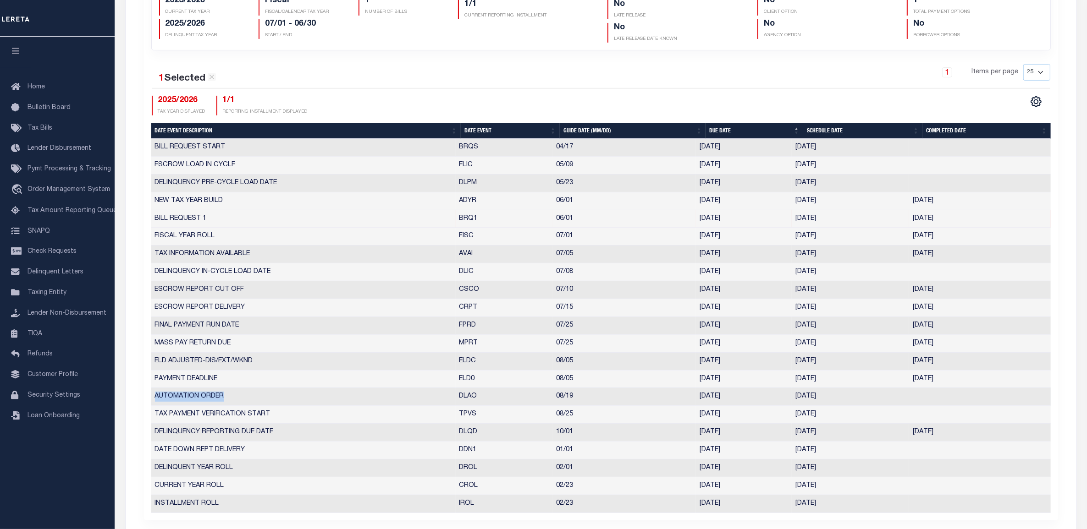
drag, startPoint x: 232, startPoint y: 400, endPoint x: 150, endPoint y: 402, distance: 81.6
click at [151, 402] on td "AUTOMATION ORDER" at bounding box center [303, 397] width 304 height 18
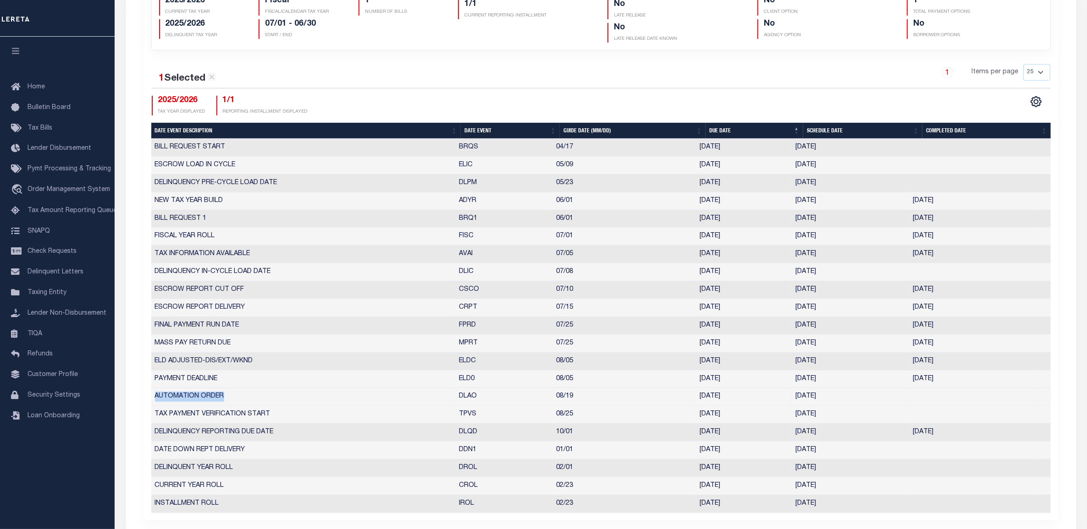
click at [230, 397] on td "AUTOMATION ORDER" at bounding box center [303, 397] width 304 height 18
